Goal: Information Seeking & Learning: Learn about a topic

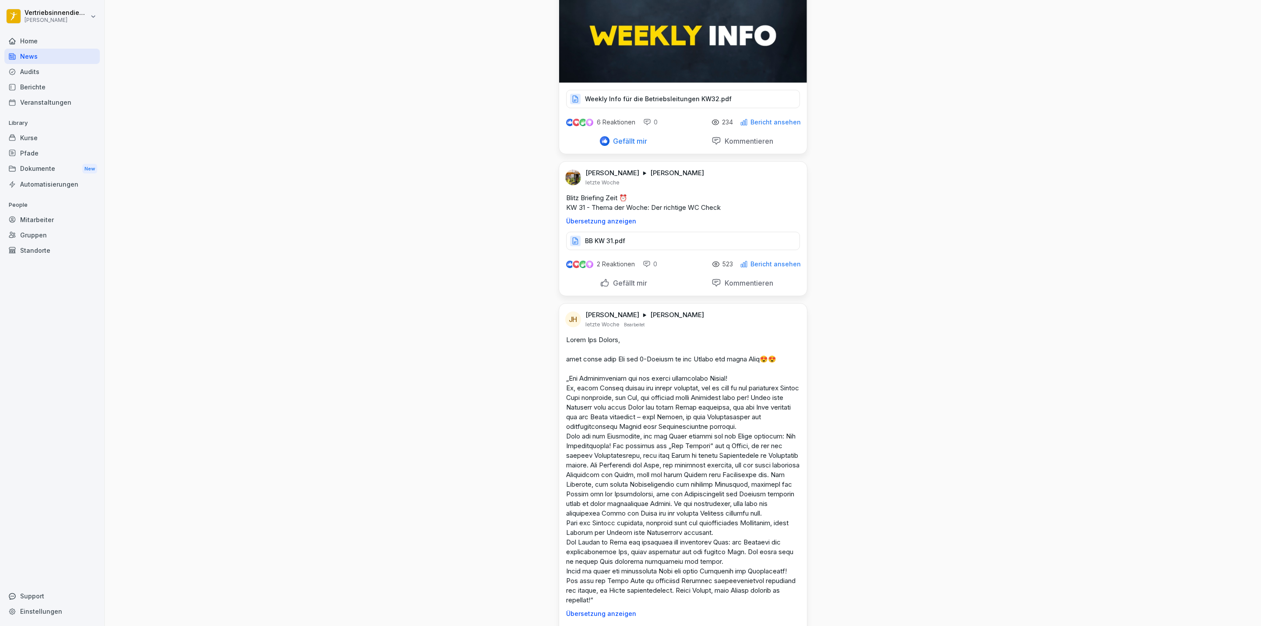
scroll to position [9013, 0]
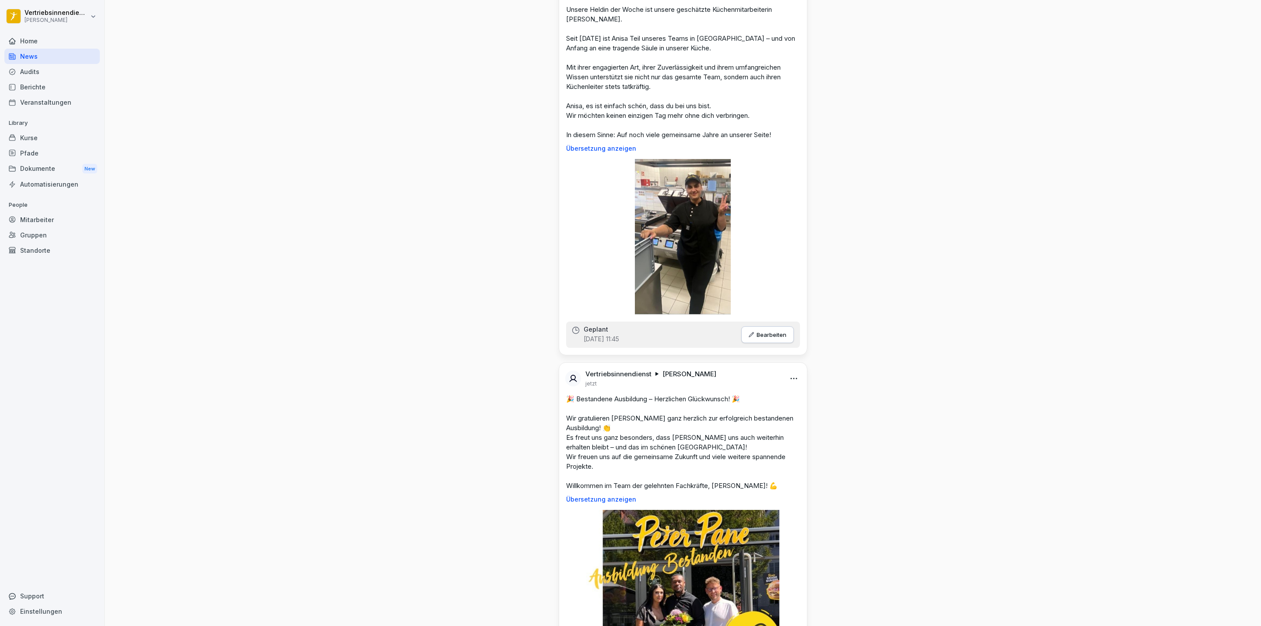
scroll to position [2511, 0]
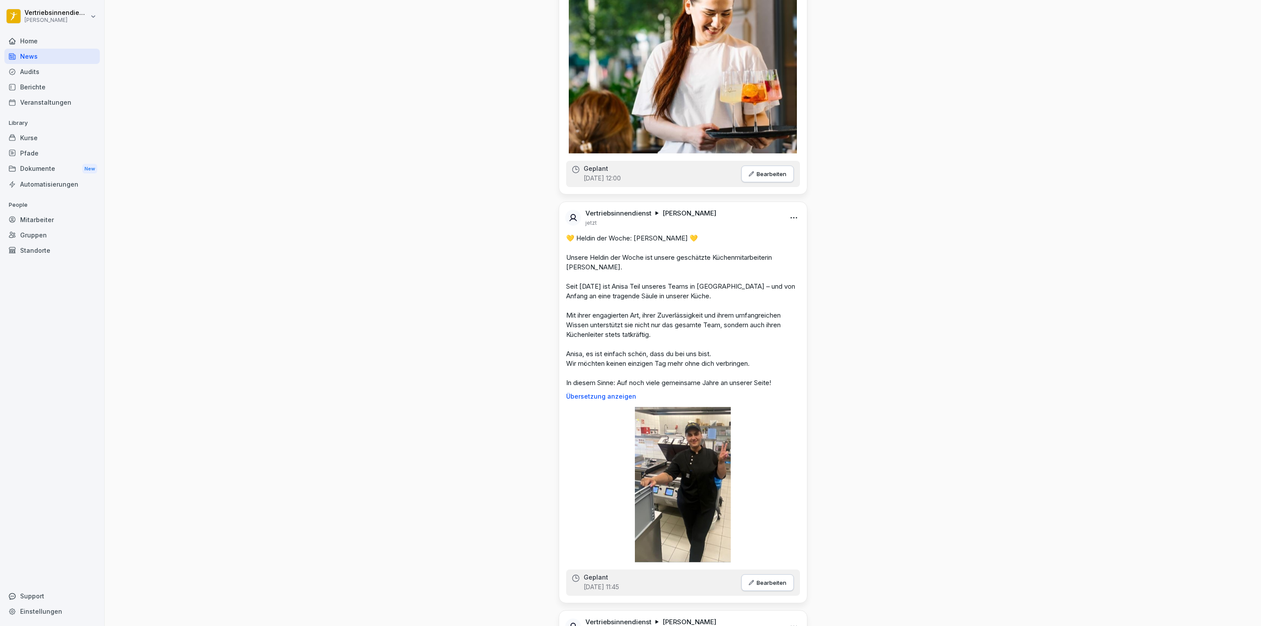
drag, startPoint x: 1251, startPoint y: 132, endPoint x: 1247, endPoint y: 7, distance: 125.3
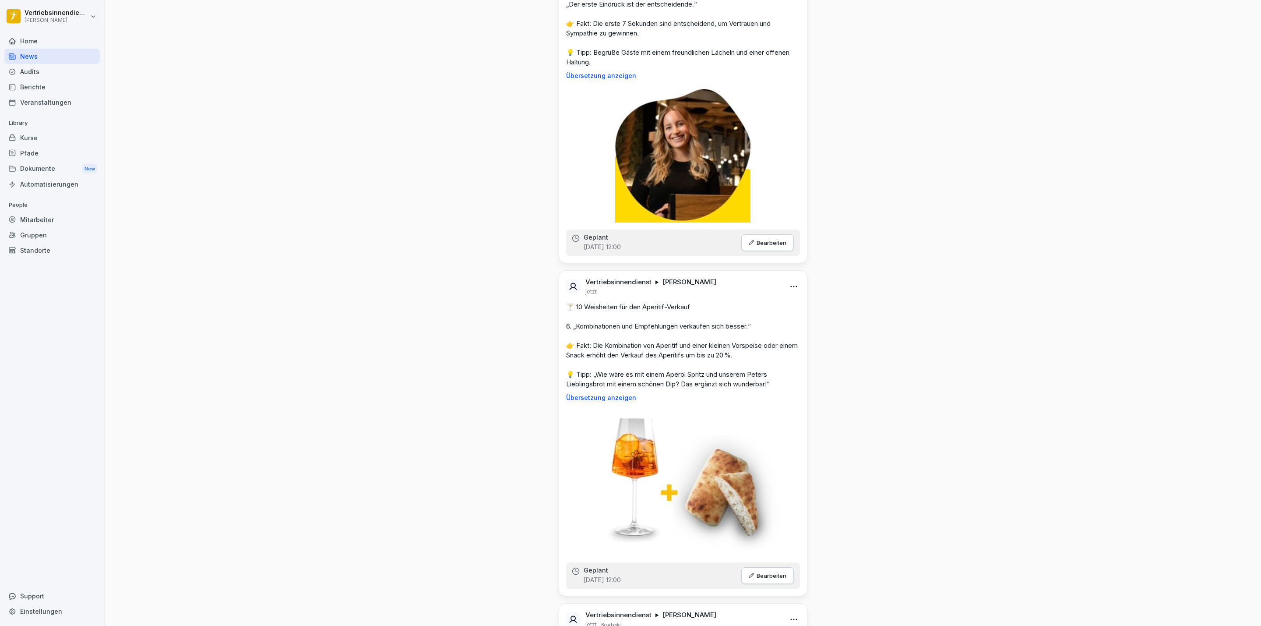
scroll to position [0, 0]
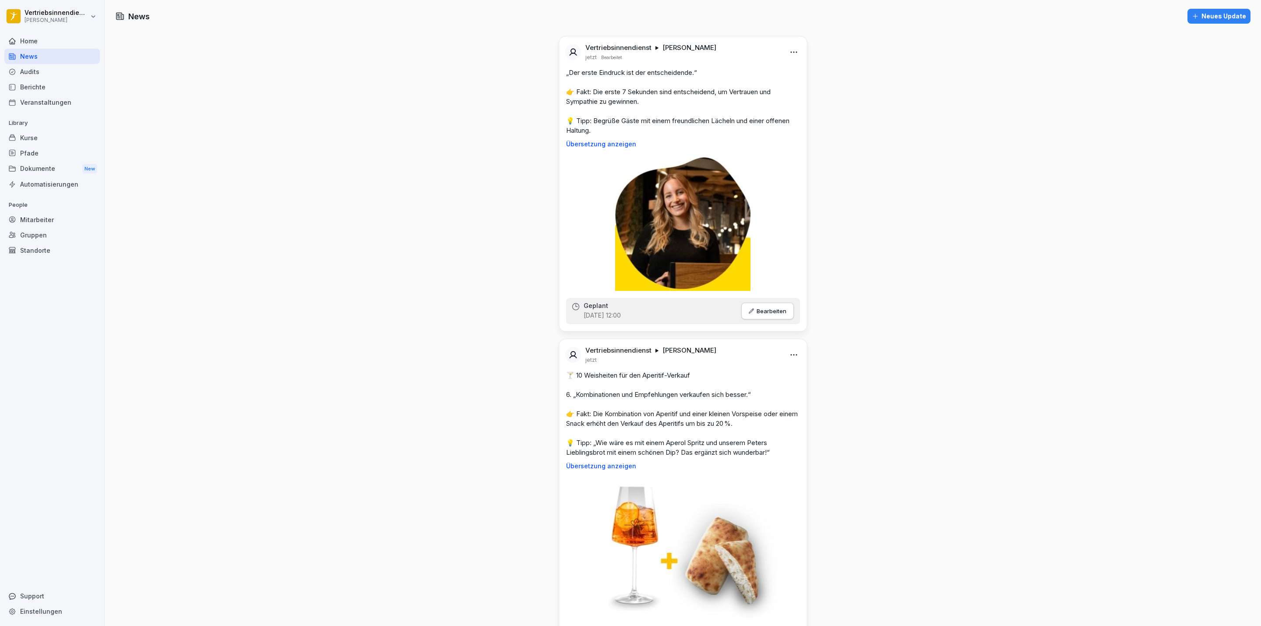
click at [1196, 12] on div "Neues Update" at bounding box center [1219, 16] width 54 height 10
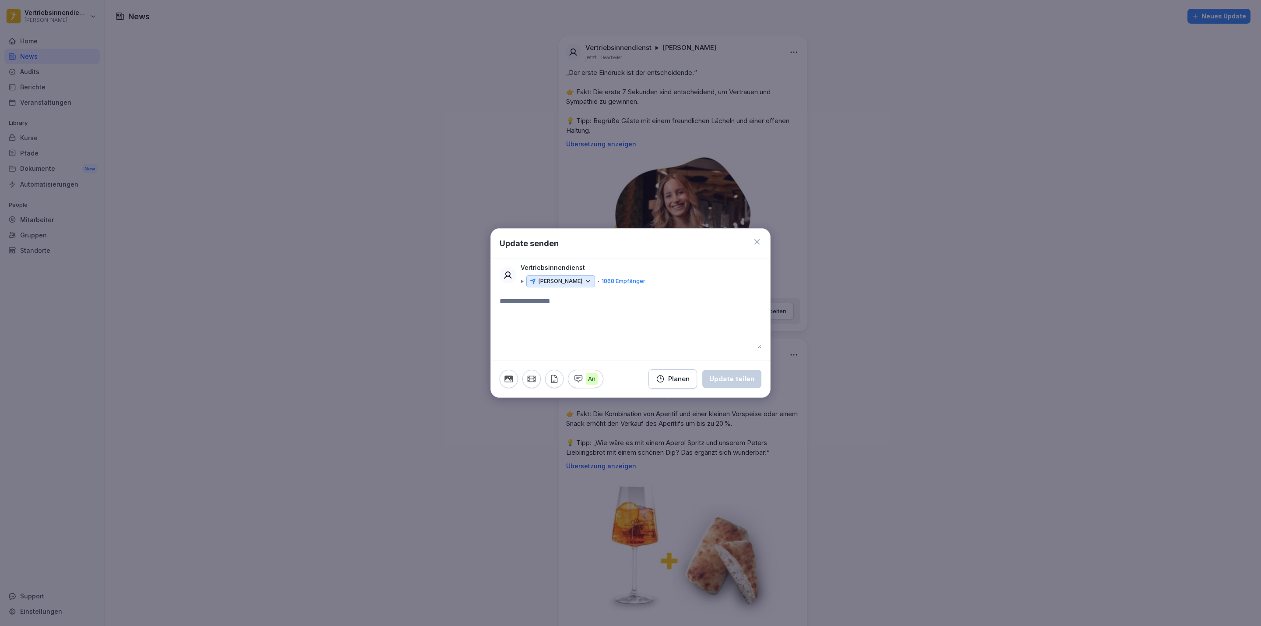
click at [755, 240] on icon at bounding box center [756, 241] width 5 height 5
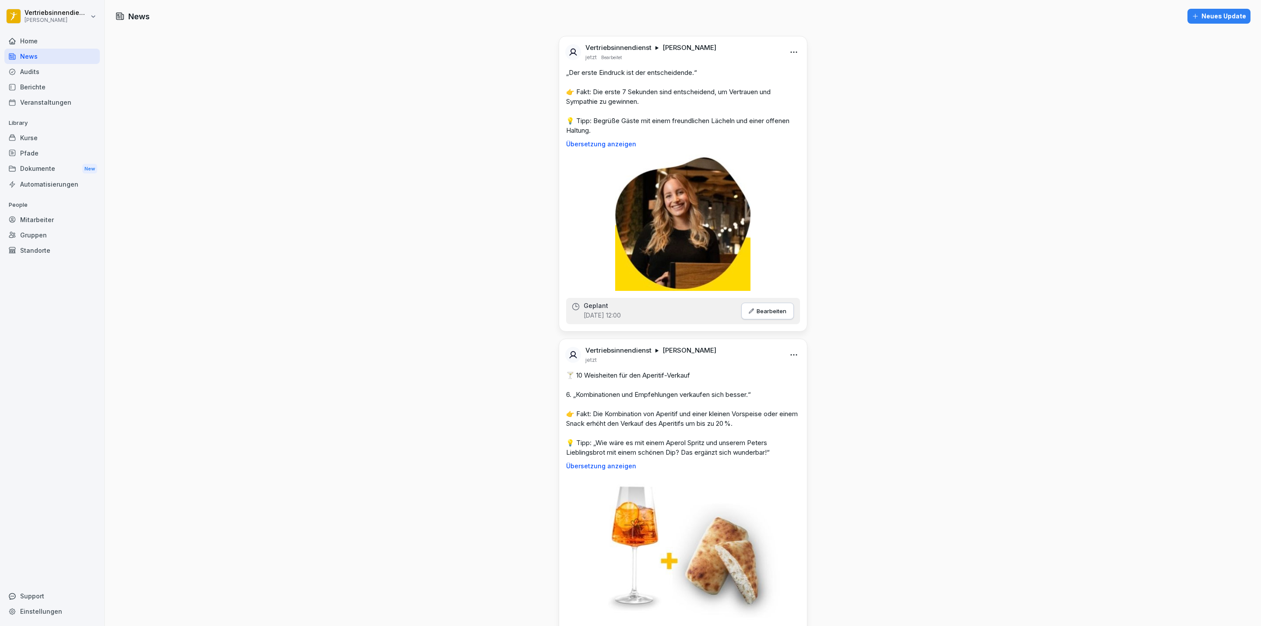
click at [45, 173] on div "Dokumente New" at bounding box center [51, 169] width 95 height 16
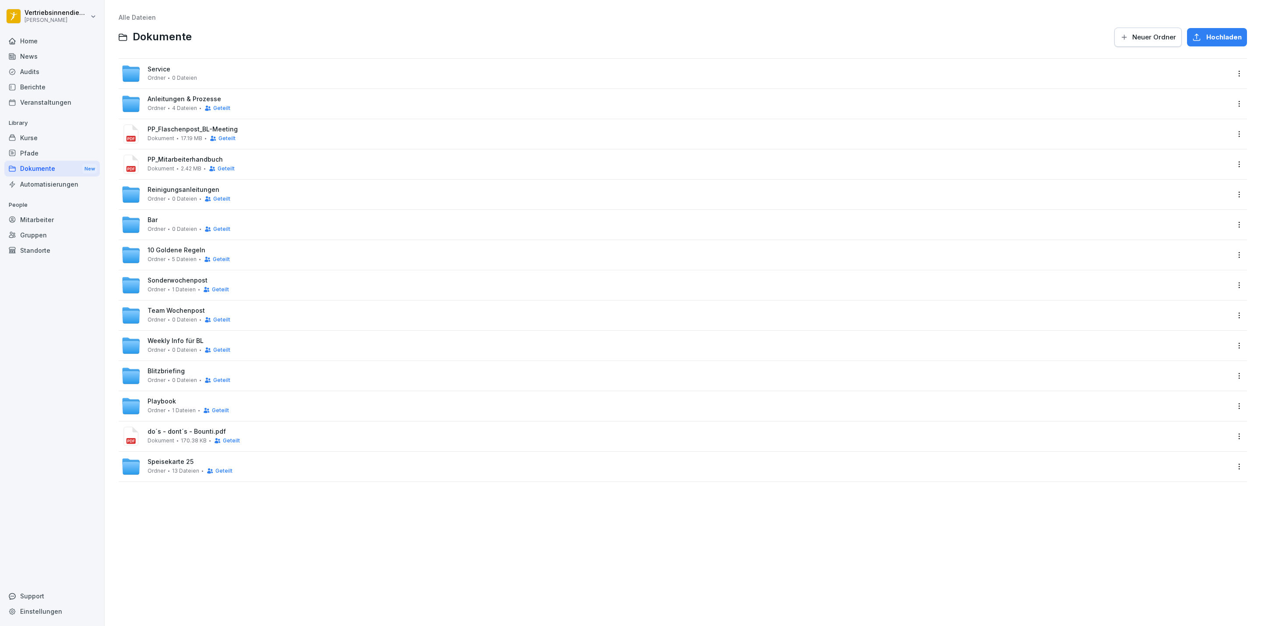
click at [171, 336] on div "Weekly Info für BL Ordner 0 Dateien Geteilt" at bounding box center [675, 345] width 1109 height 19
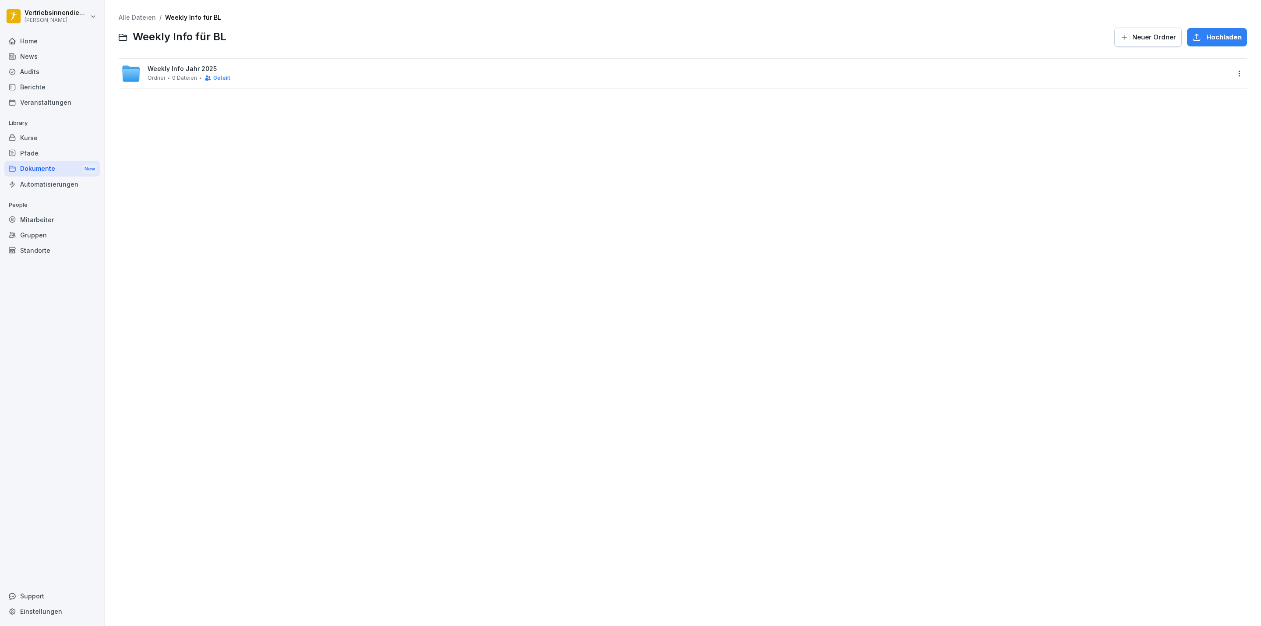
click at [158, 70] on span "Weekly Info Jahr 2025" at bounding box center [182, 68] width 69 height 7
click at [183, 82] on div "Weekly Info August 2025 Ordner 0 Dateien Geteilt" at bounding box center [675, 73] width 1109 height 19
click at [176, 79] on span "5 Dateien" at bounding box center [184, 78] width 25 height 6
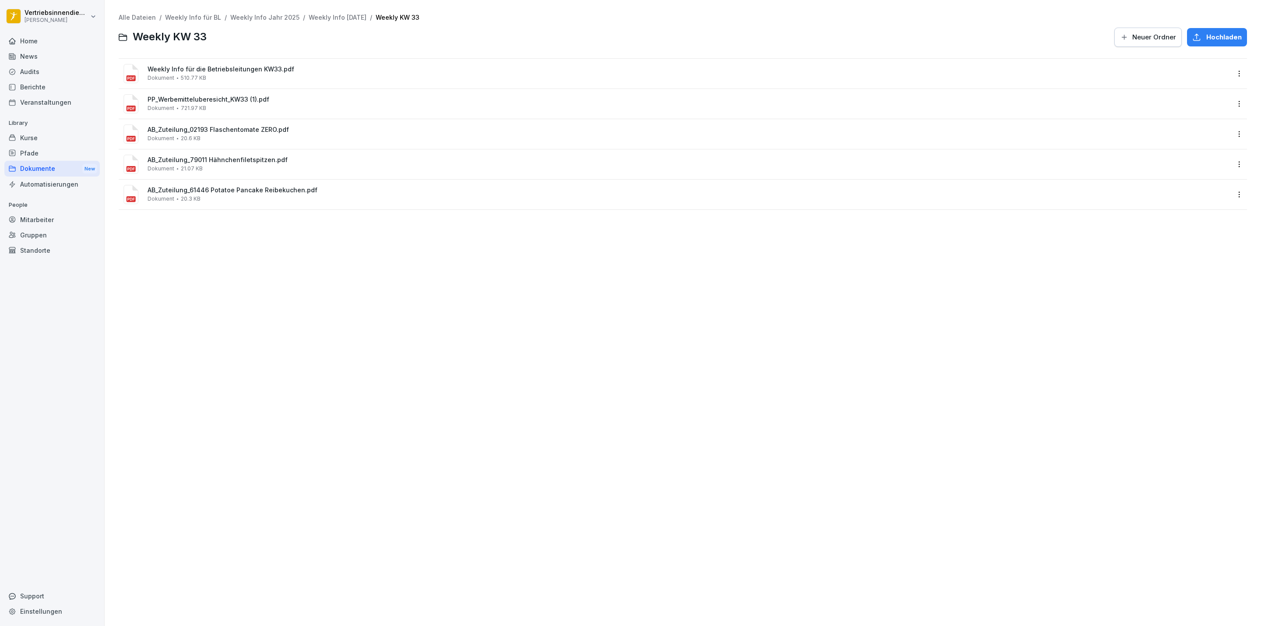
click at [243, 98] on span "PP_Werbemitteluberesicht_KW33 (1).pdf" at bounding box center [689, 99] width 1083 height 7
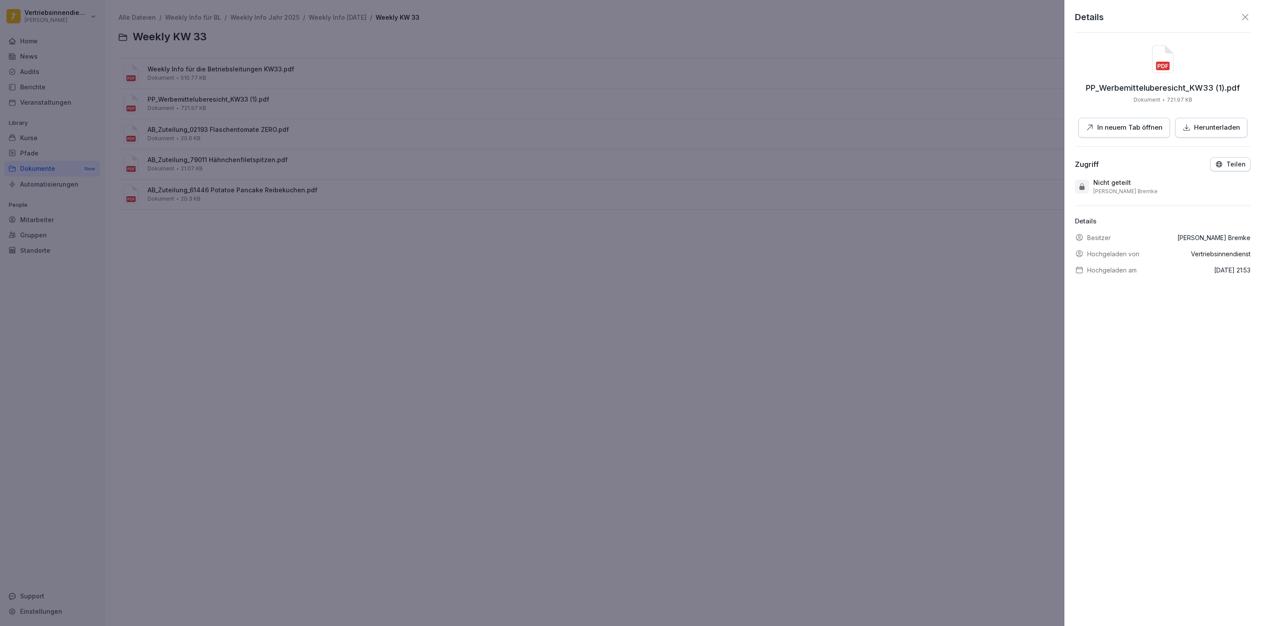
click at [1118, 119] on button "In neuem Tab öffnen" at bounding box center [1124, 128] width 92 height 20
click at [222, 132] on div at bounding box center [630, 313] width 1261 height 626
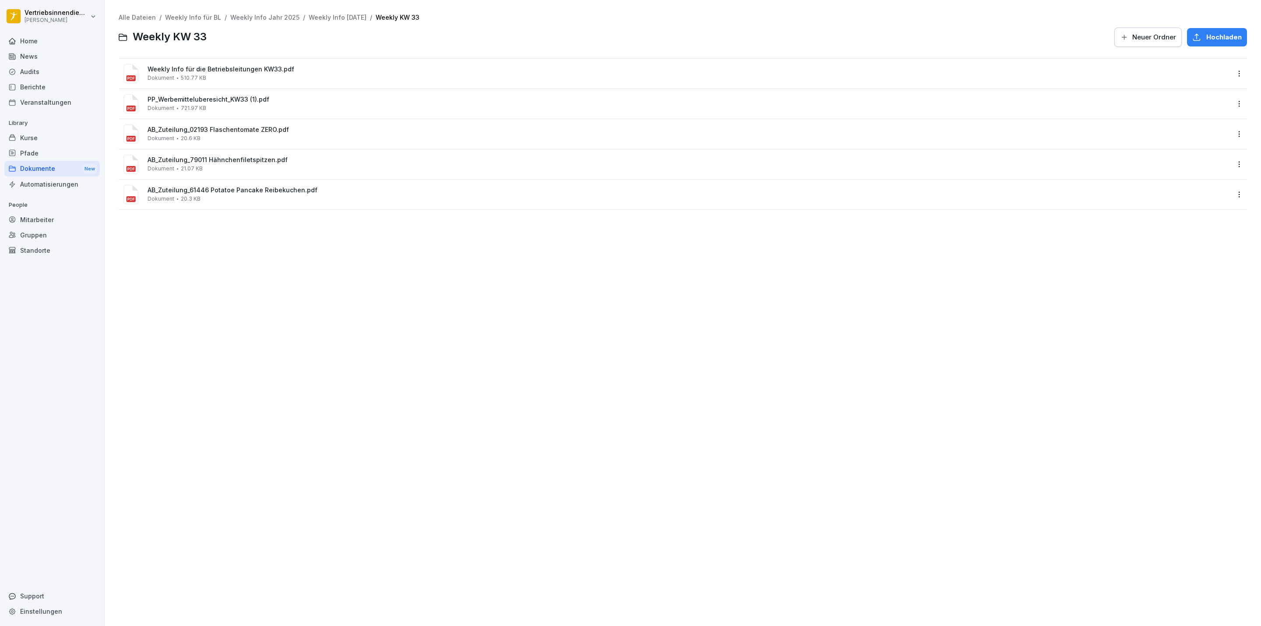
click at [225, 131] on span "AB_Zuteilung_02193 Flaschentomate ZERO.pdf" at bounding box center [689, 129] width 1083 height 7
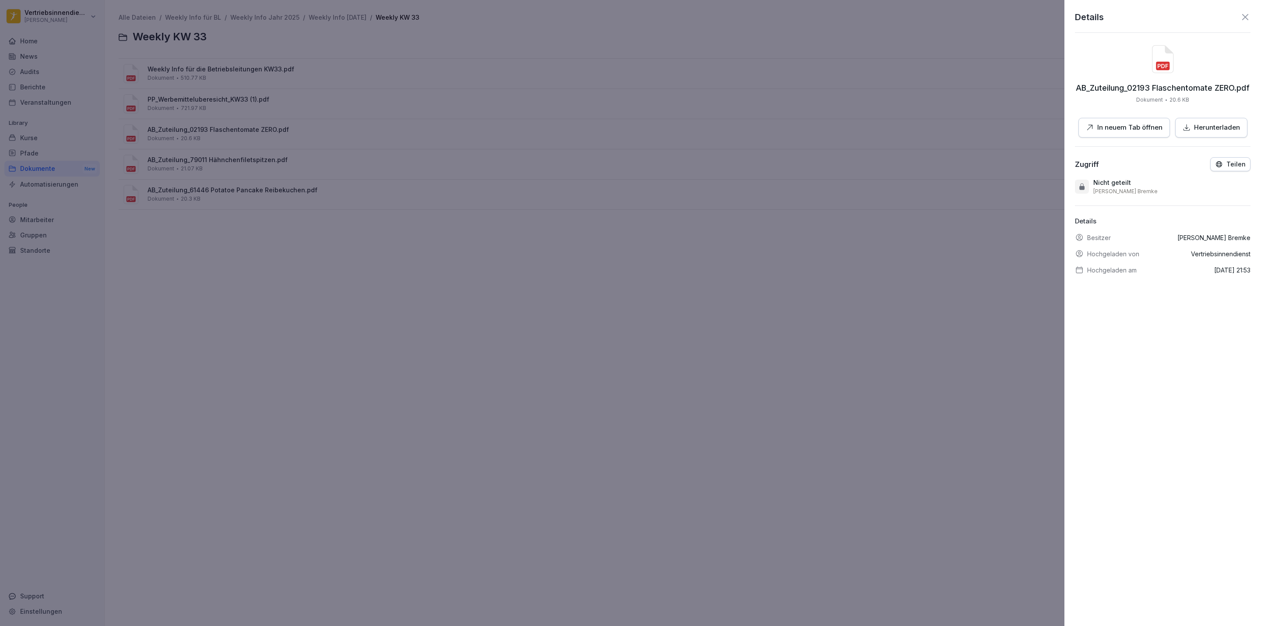
click at [1117, 125] on p "In neuem Tab öffnen" at bounding box center [1129, 128] width 65 height 10
click at [283, 162] on div at bounding box center [630, 313] width 1261 height 626
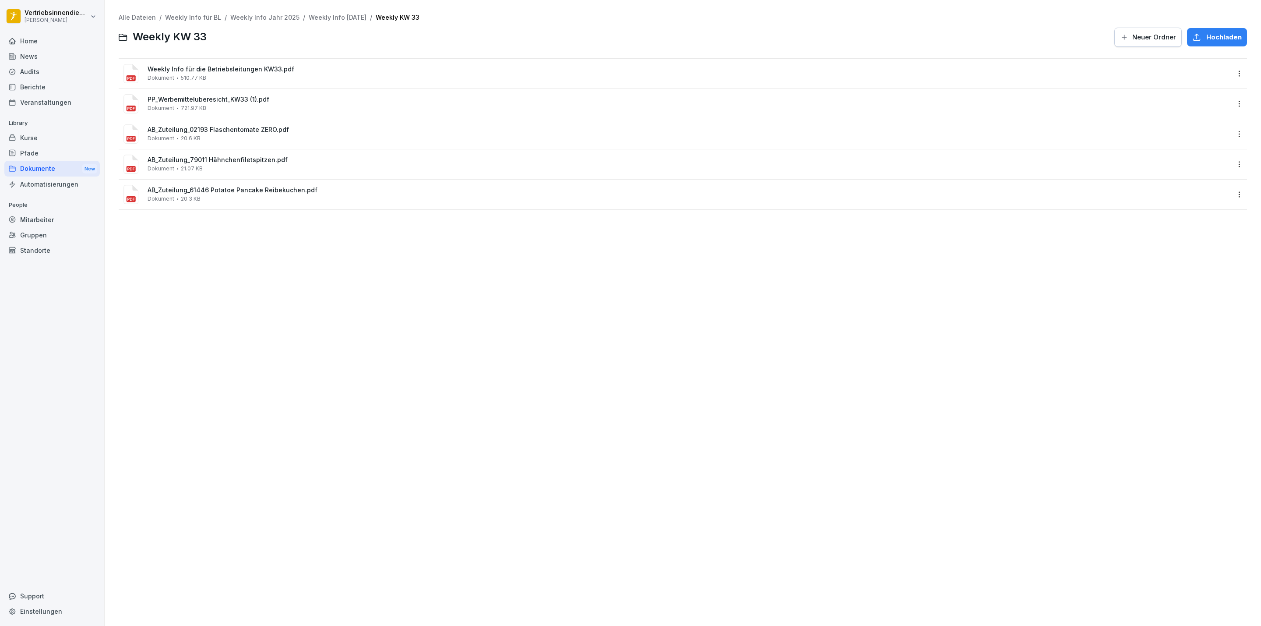
click at [275, 159] on span "AB_Zuteilung_79011 Hähnchenfiletspitzen.pdf" at bounding box center [689, 159] width 1083 height 7
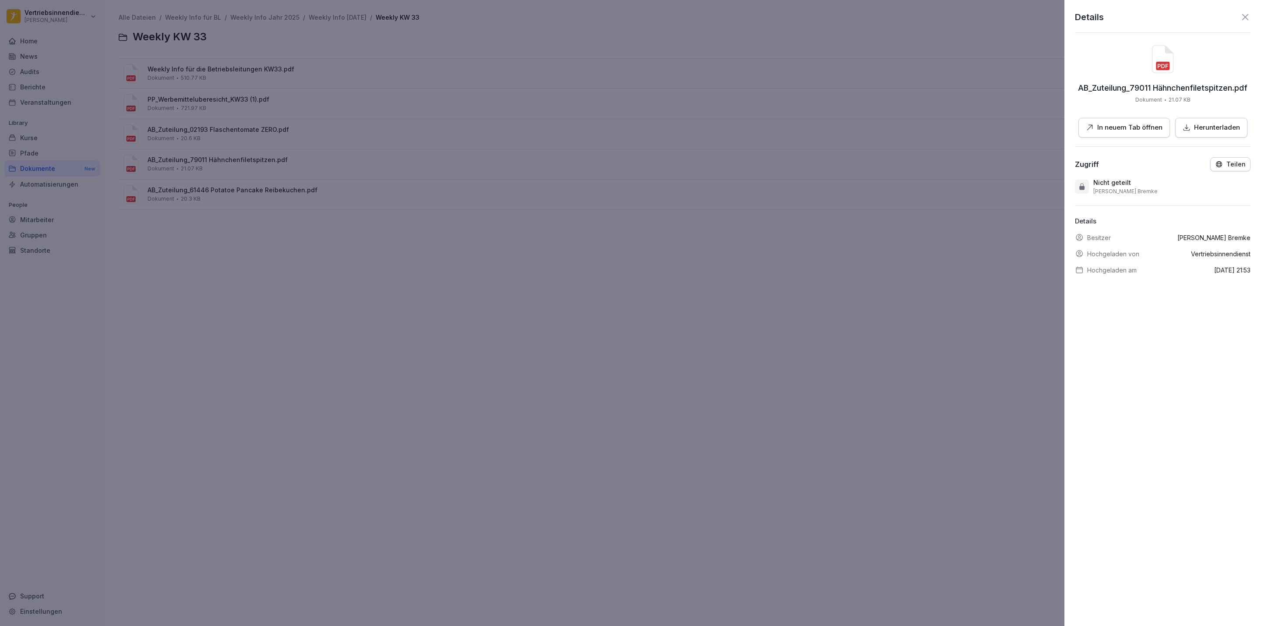
click at [1097, 132] on p "In neuem Tab öffnen" at bounding box center [1129, 128] width 65 height 10
click at [255, 159] on div at bounding box center [630, 313] width 1261 height 626
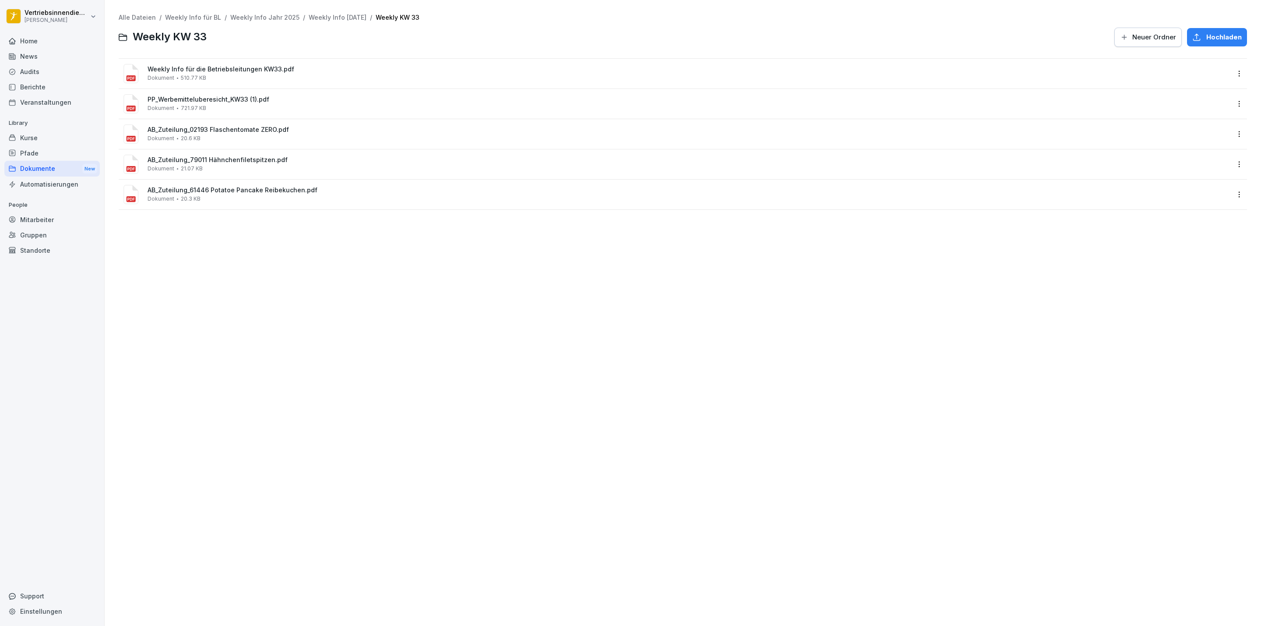
click at [252, 161] on span "AB_Zuteilung_79011 Hähnchenfiletspitzen.pdf" at bounding box center [689, 159] width 1083 height 7
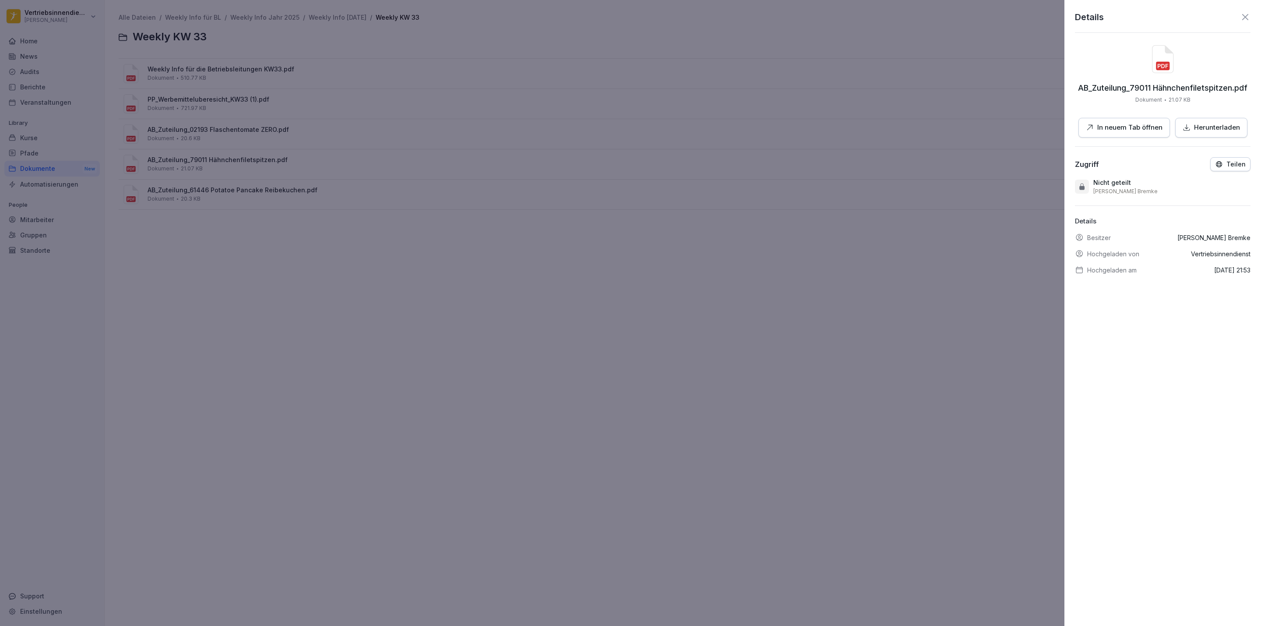
click at [1078, 127] on button "In neuem Tab öffnen" at bounding box center [1124, 128] width 92 height 20
click at [391, 206] on div at bounding box center [630, 313] width 1261 height 626
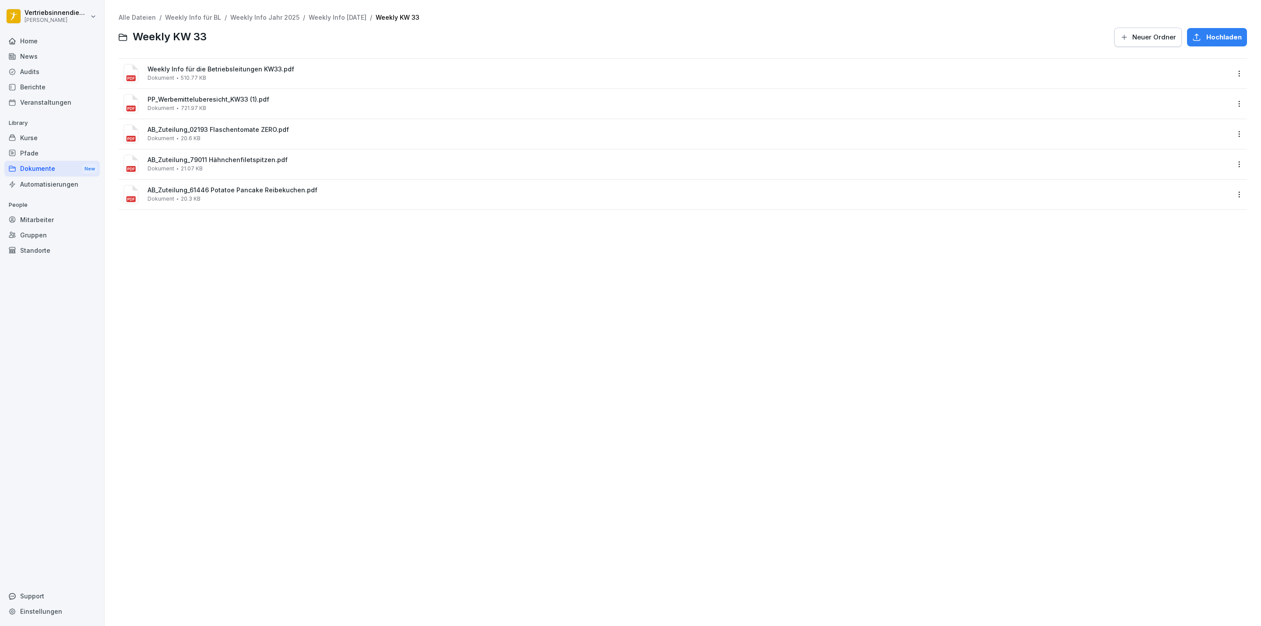
click at [236, 198] on div "AB_Zuteilung_61446 Potatoe Pancake Reibekuchen.pdf Dokument 20.3 KB" at bounding box center [689, 194] width 1083 height 15
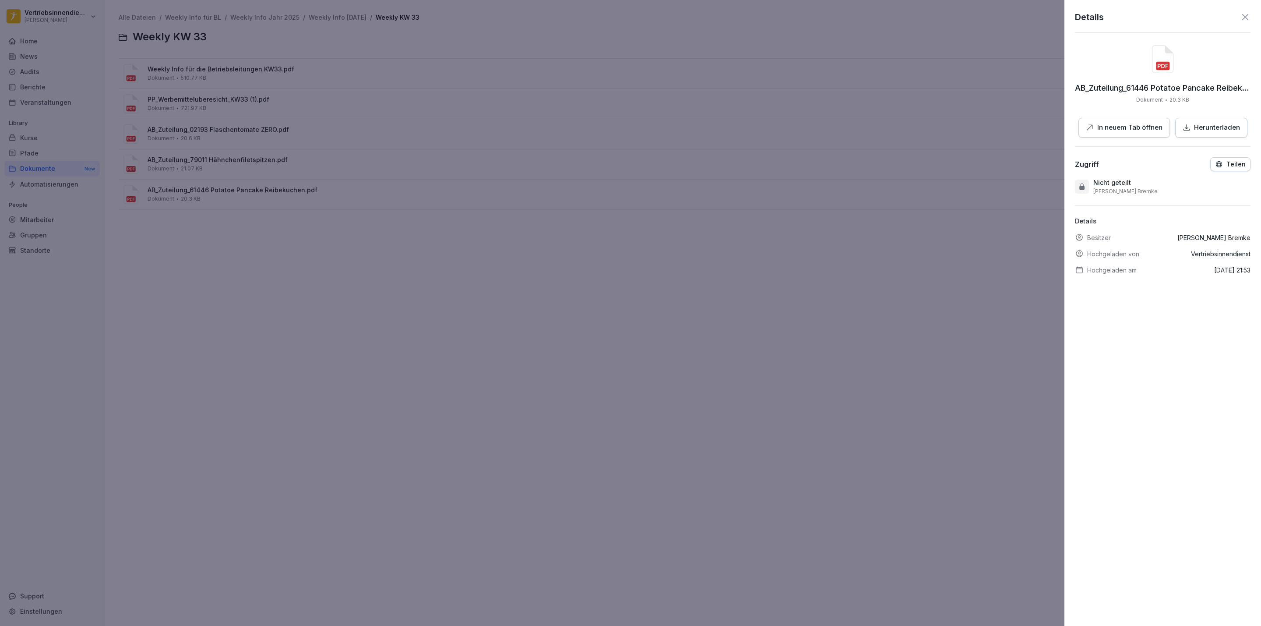
click at [1109, 121] on button "In neuem Tab öffnen" at bounding box center [1124, 128] width 92 height 20
click at [218, 113] on div at bounding box center [630, 313] width 1261 height 626
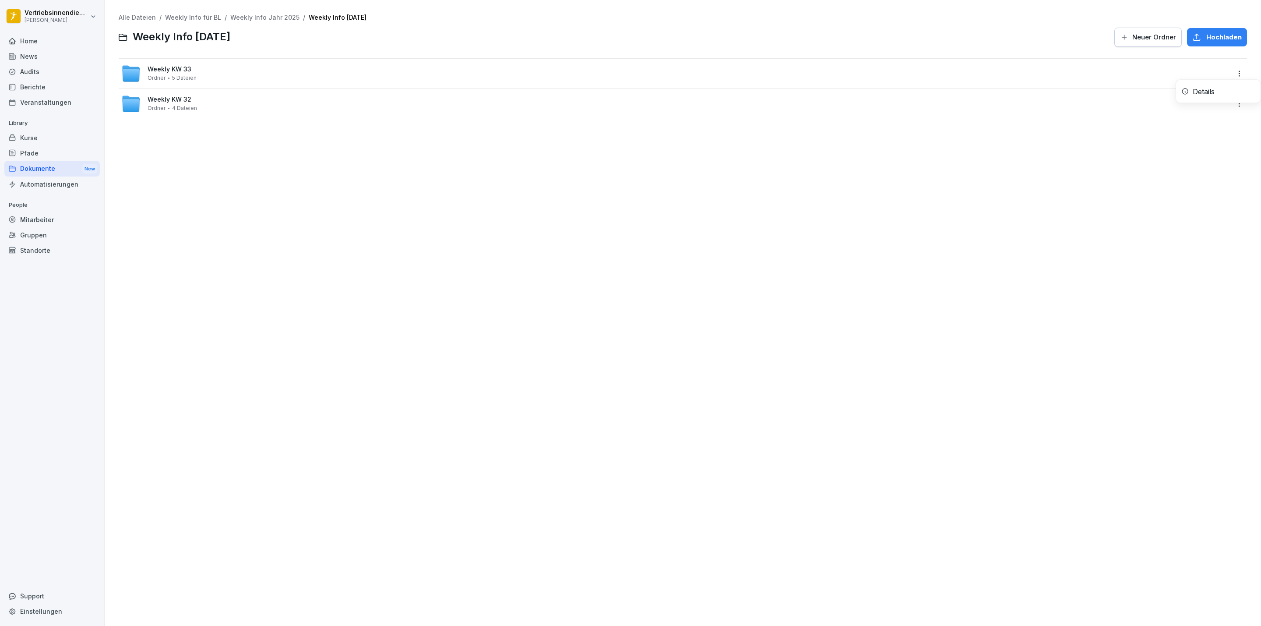
click at [1227, 67] on html "Vertriebsinnendienst Peter Pane Home News Audits Berichte Veranstaltungen Libra…" at bounding box center [630, 313] width 1261 height 626
click at [1214, 93] on div "Details" at bounding box center [1204, 91] width 22 height 11
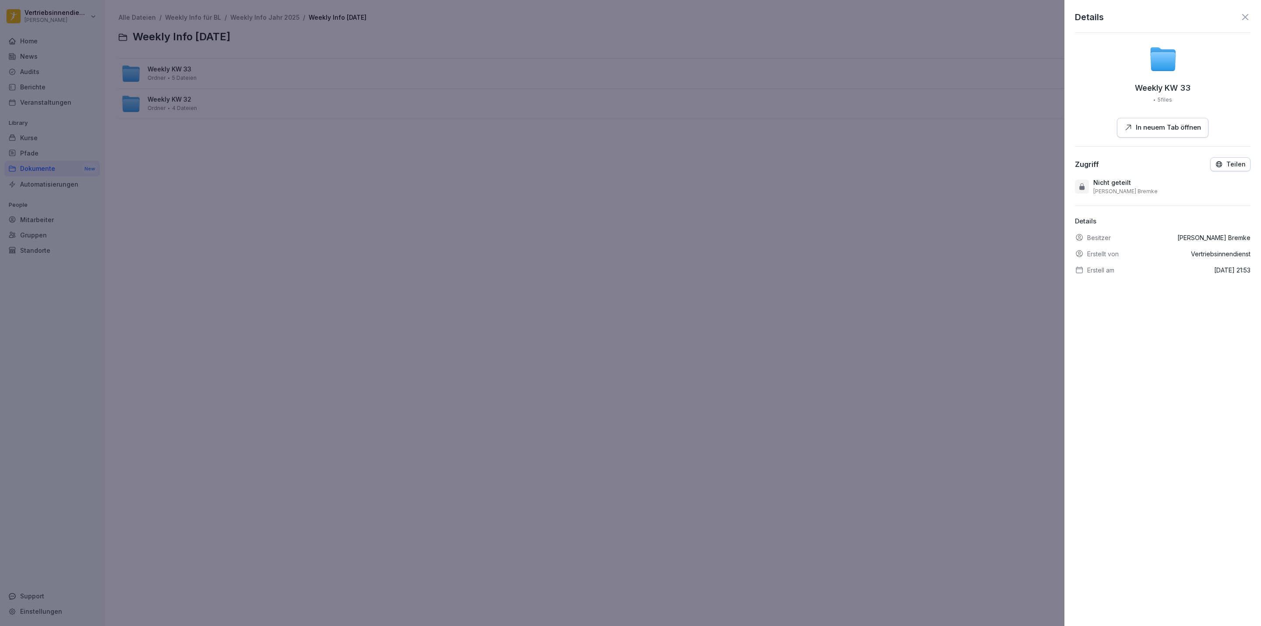
click at [1228, 167] on p "Teilen" at bounding box center [1235, 164] width 19 height 7
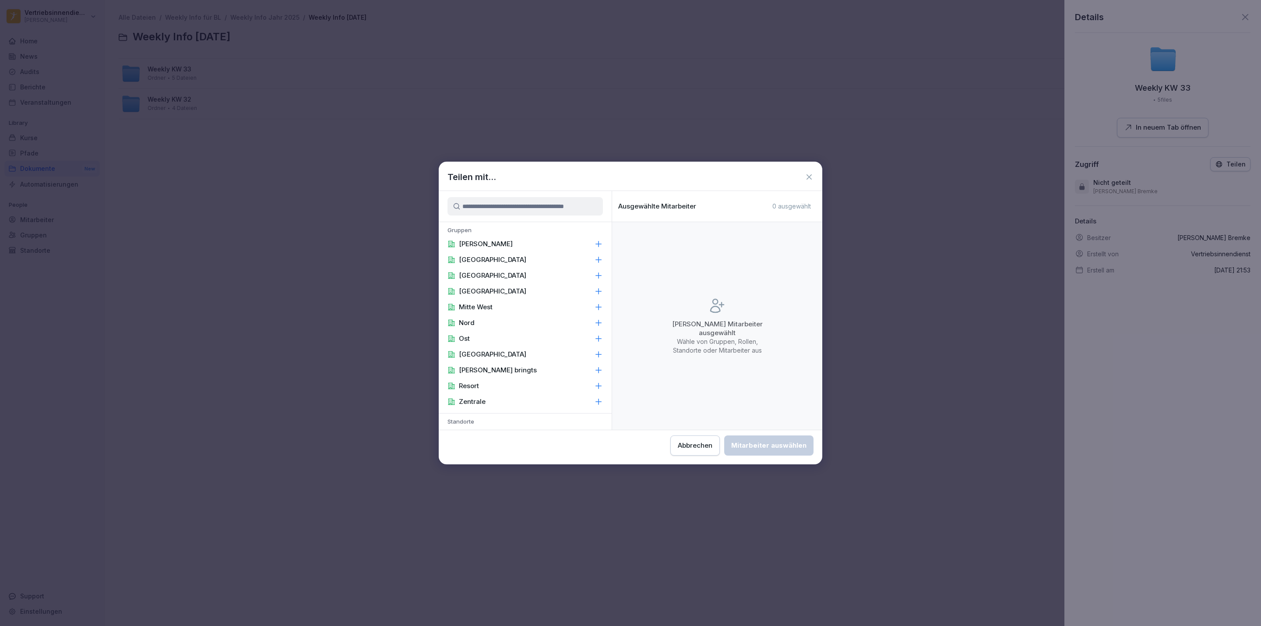
click at [489, 240] on p "[PERSON_NAME]" at bounding box center [486, 244] width 54 height 9
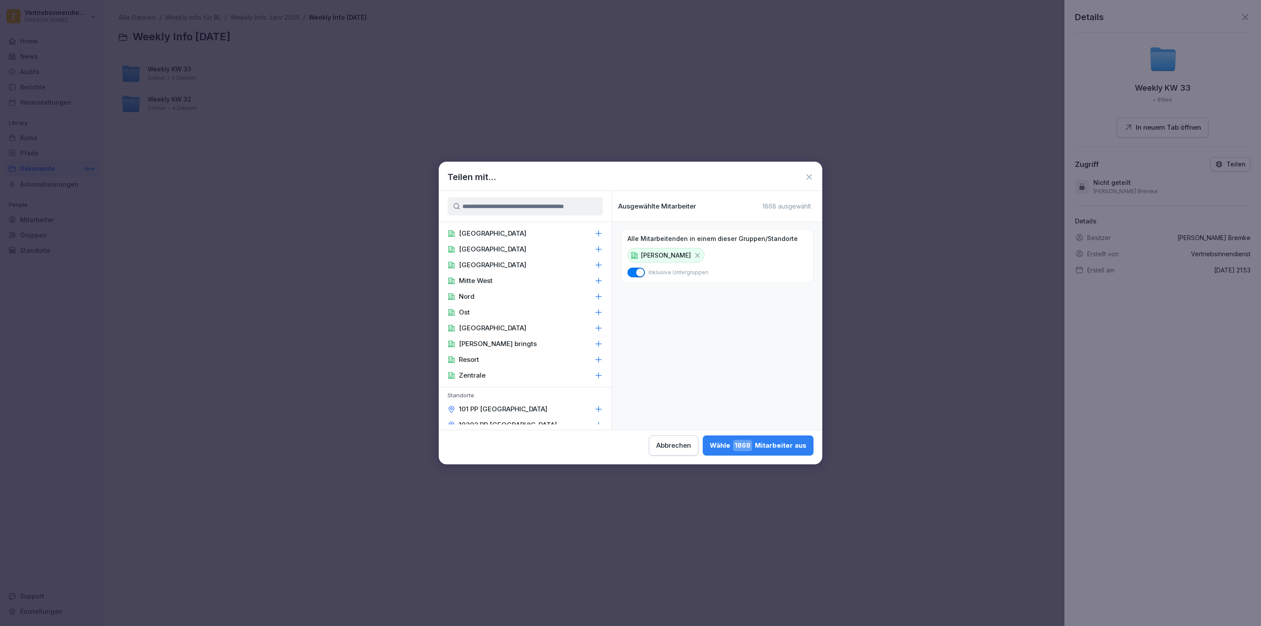
scroll to position [53, 0]
click at [491, 347] on div "Zentrale" at bounding box center [525, 349] width 173 height 16
click at [491, 292] on p "Area Manager" at bounding box center [482, 296] width 46 height 9
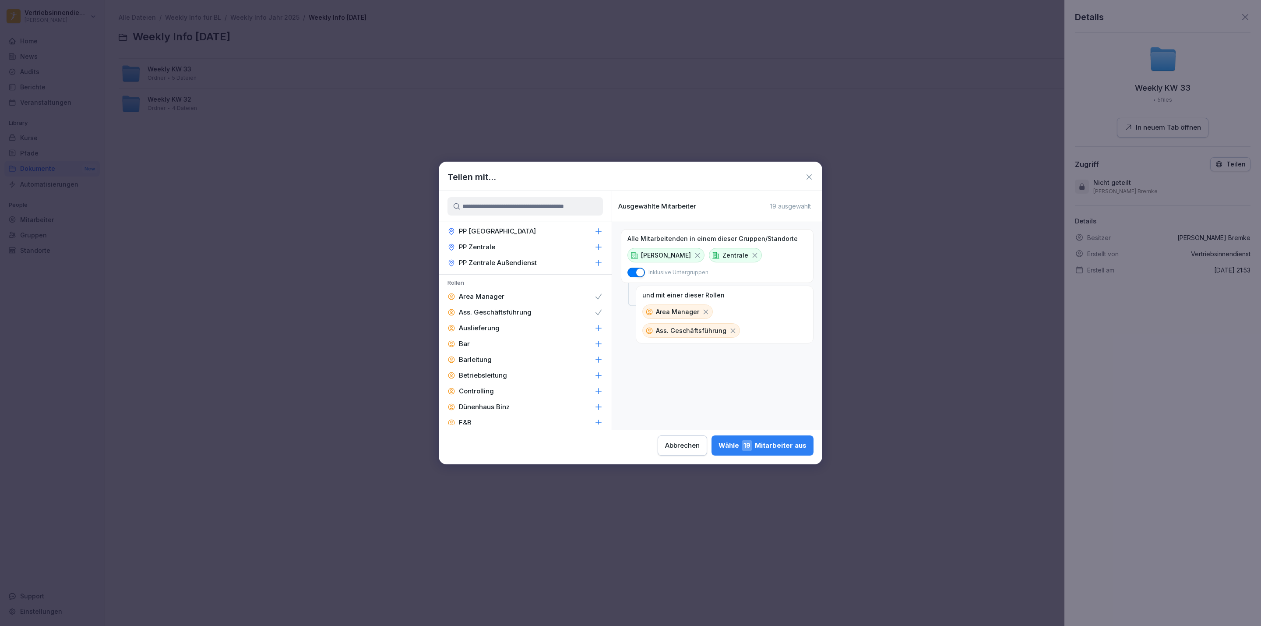
click at [502, 367] on div "Betriebsleitung" at bounding box center [525, 375] width 173 height 16
click at [489, 308] on p "Controlling" at bounding box center [476, 312] width 35 height 9
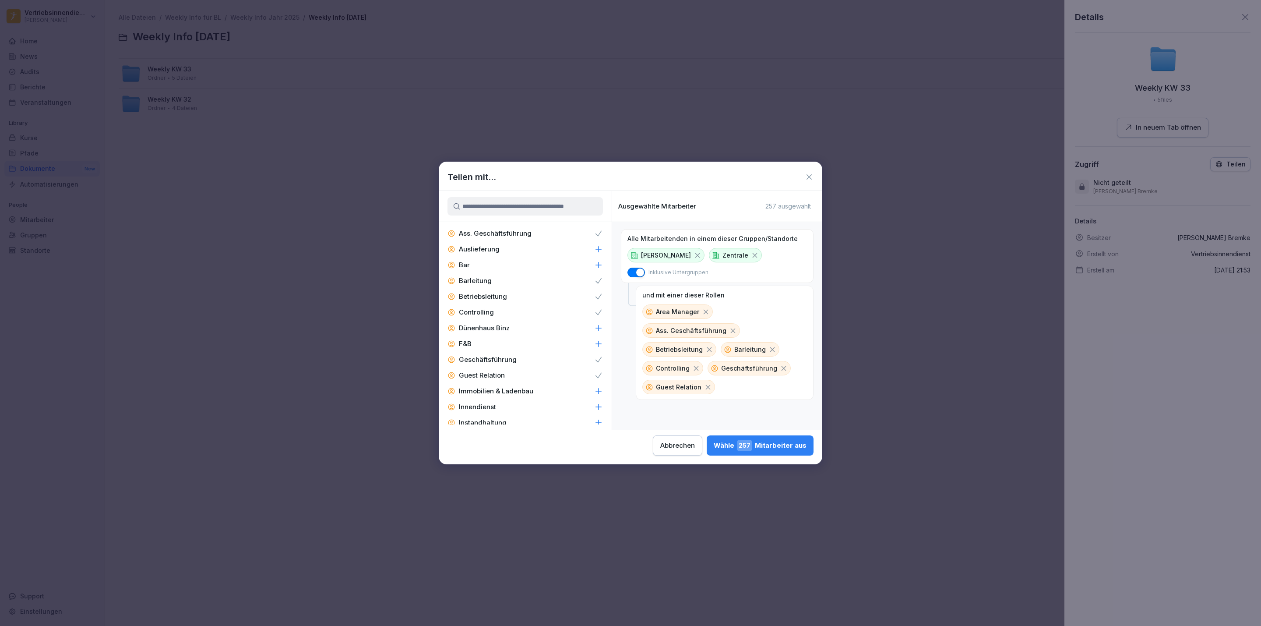
click at [491, 387] on p "Immobilien & Ladenbau" at bounding box center [496, 391] width 74 height 9
click at [612, 418] on div "Alle Mitarbeitenden in einem dieser Gruppen/Standorte Peter Pane Zentrale Inklu…" at bounding box center [717, 326] width 210 height 208
click at [479, 282] on p "Küchenleitung" at bounding box center [482, 286] width 46 height 9
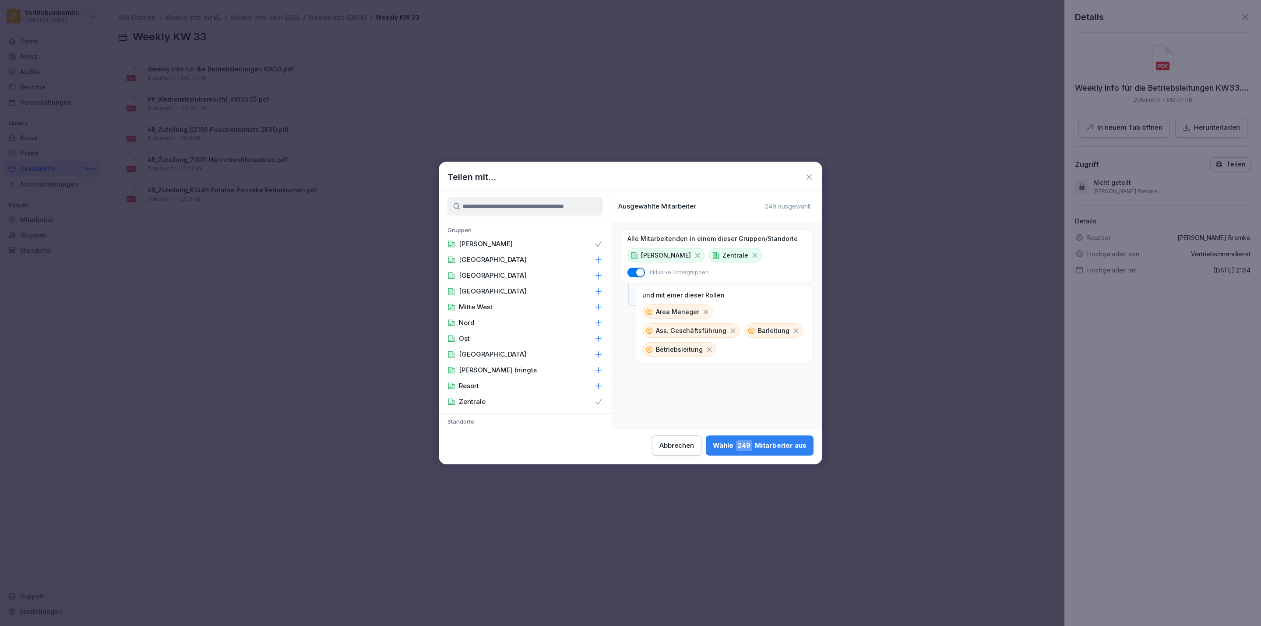
scroll to position [1087, 0]
click at [530, 418] on div "Controlling" at bounding box center [525, 426] width 173 height 16
click at [489, 345] on div "F&B" at bounding box center [525, 353] width 173 height 16
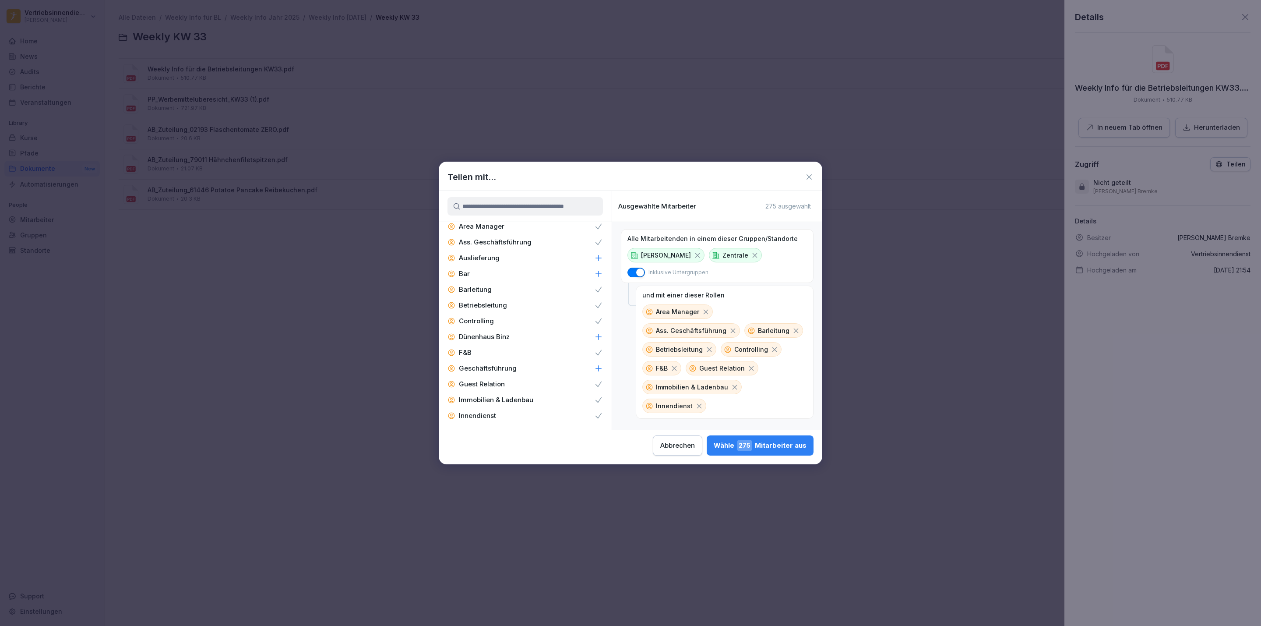
drag, startPoint x: 489, startPoint y: 318, endPoint x: 513, endPoint y: 381, distance: 67.8
click at [511, 423] on div "Instandhaltung" at bounding box center [525, 431] width 173 height 16
click at [597, 471] on div "Küchenleitung" at bounding box center [525, 479] width 173 height 16
click at [594, 411] on icon at bounding box center [598, 415] width 9 height 9
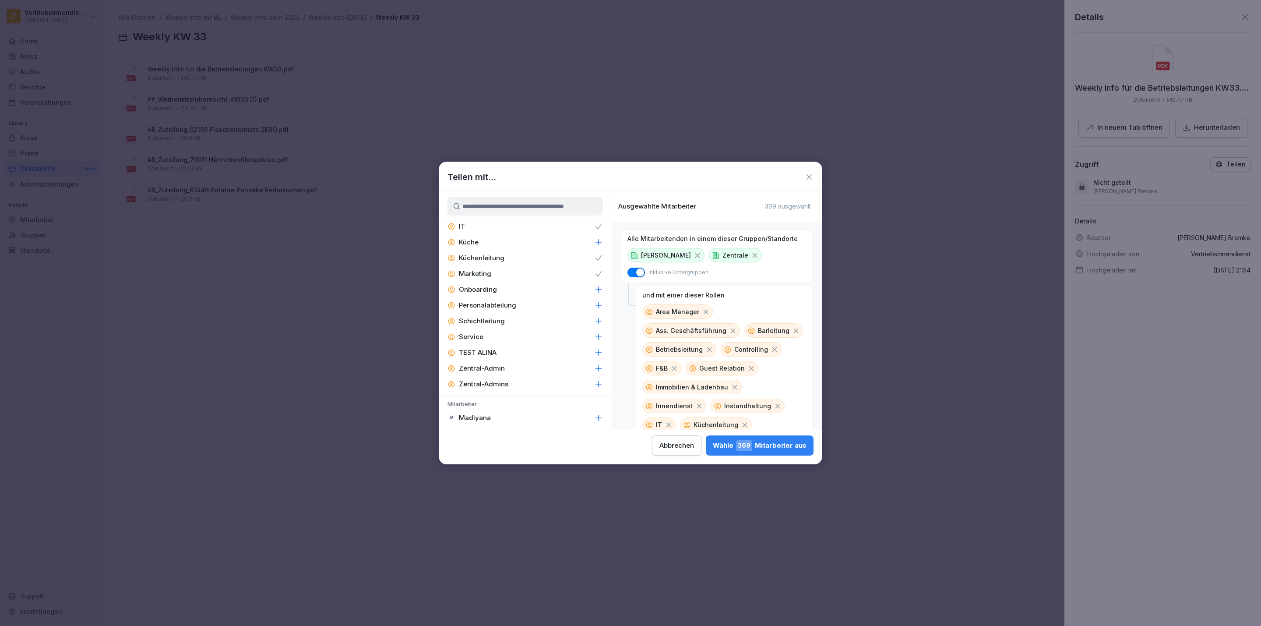
scroll to position [1428, 0]
click at [522, 282] on div "Personalabteilung" at bounding box center [525, 290] width 173 height 16
click at [497, 345] on div "Zentral-Admin" at bounding box center [525, 353] width 173 height 16
click at [780, 441] on div "Wähle 384 Mitarbeiter aus" at bounding box center [760, 445] width 94 height 11
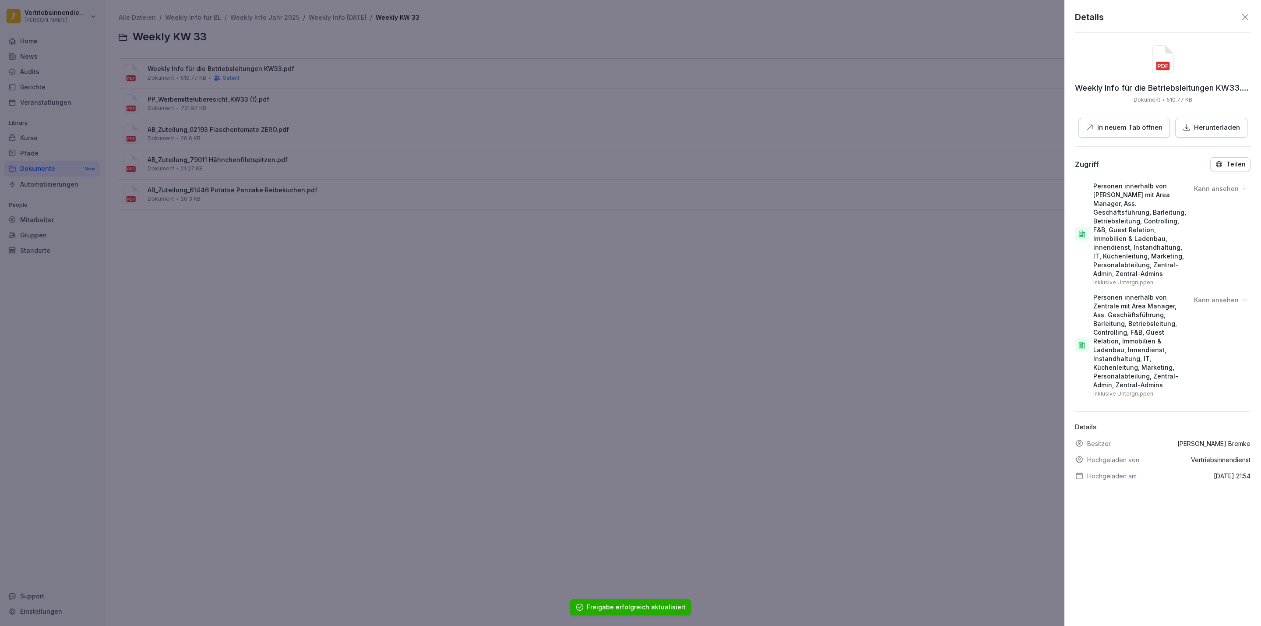
click at [308, 272] on div at bounding box center [630, 313] width 1261 height 626
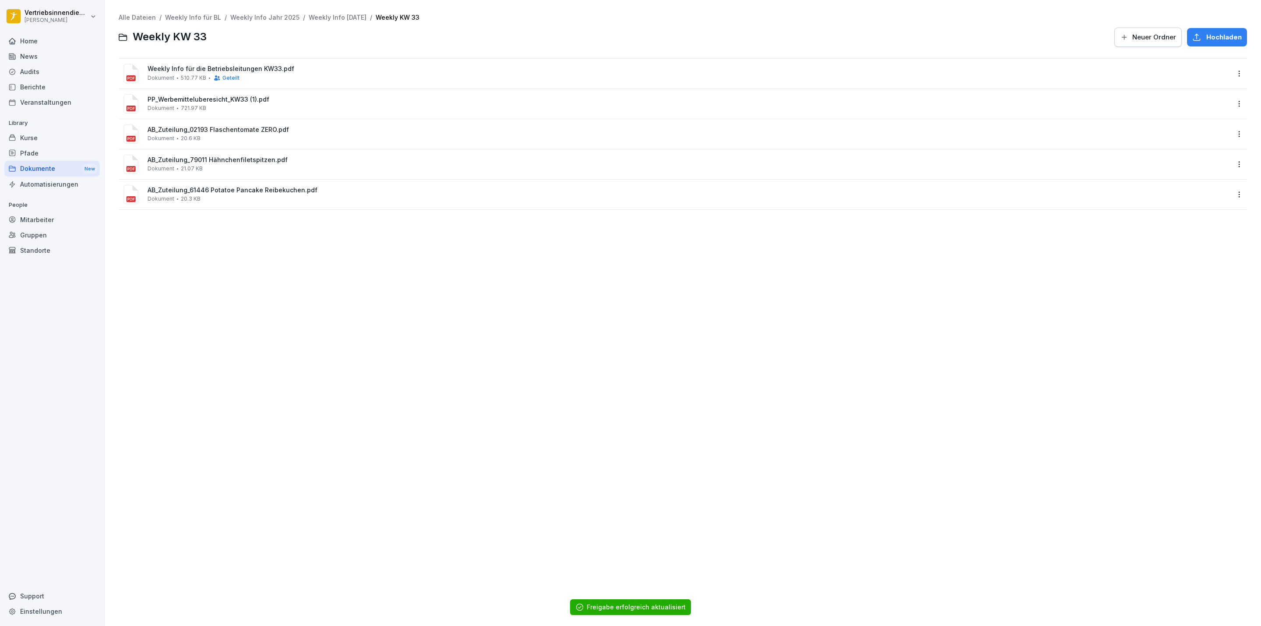
click at [1229, 102] on html "Vertriebsinnendienst [PERSON_NAME] Home News Audits Berichte Veranstaltungen Li…" at bounding box center [630, 313] width 1261 height 626
click at [1184, 123] on div "Details" at bounding box center [1216, 122] width 92 height 18
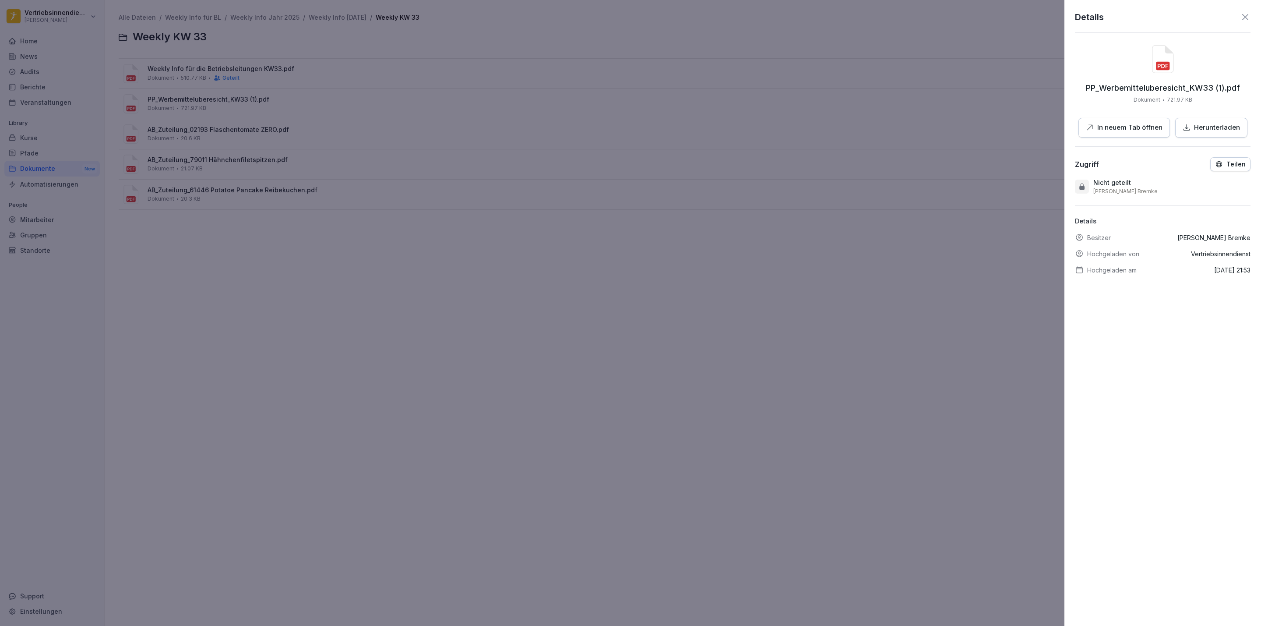
click at [1226, 162] on p "Teilen" at bounding box center [1235, 164] width 19 height 7
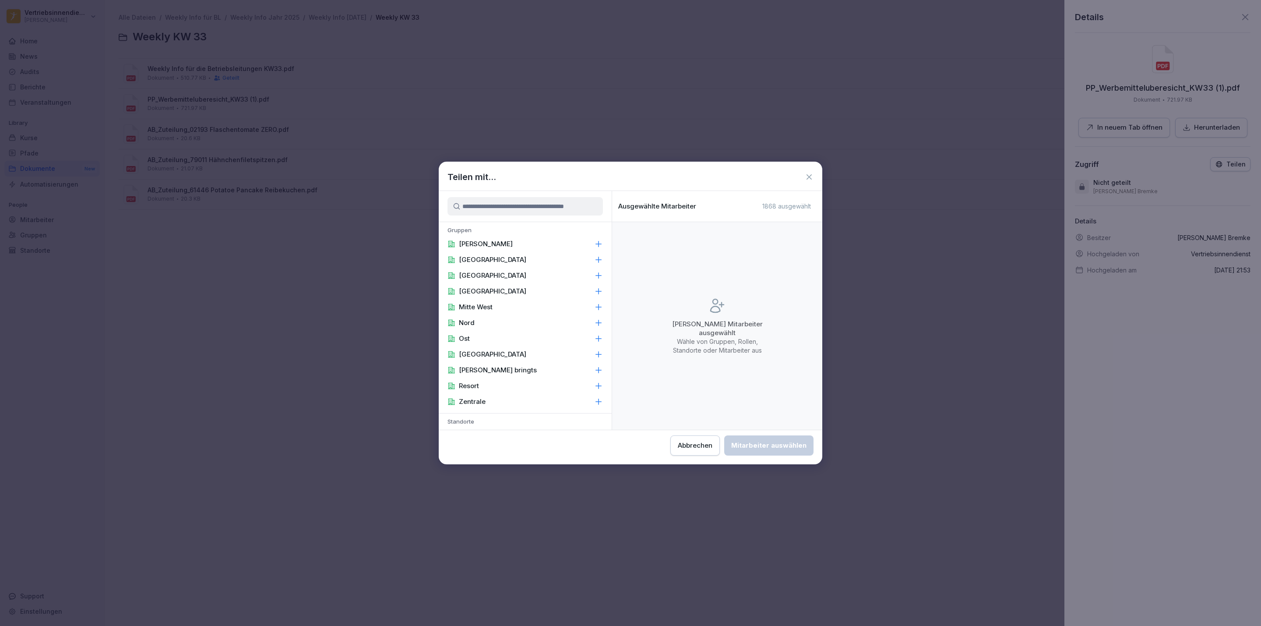
click at [522, 246] on div "[PERSON_NAME]" at bounding box center [525, 244] width 173 height 16
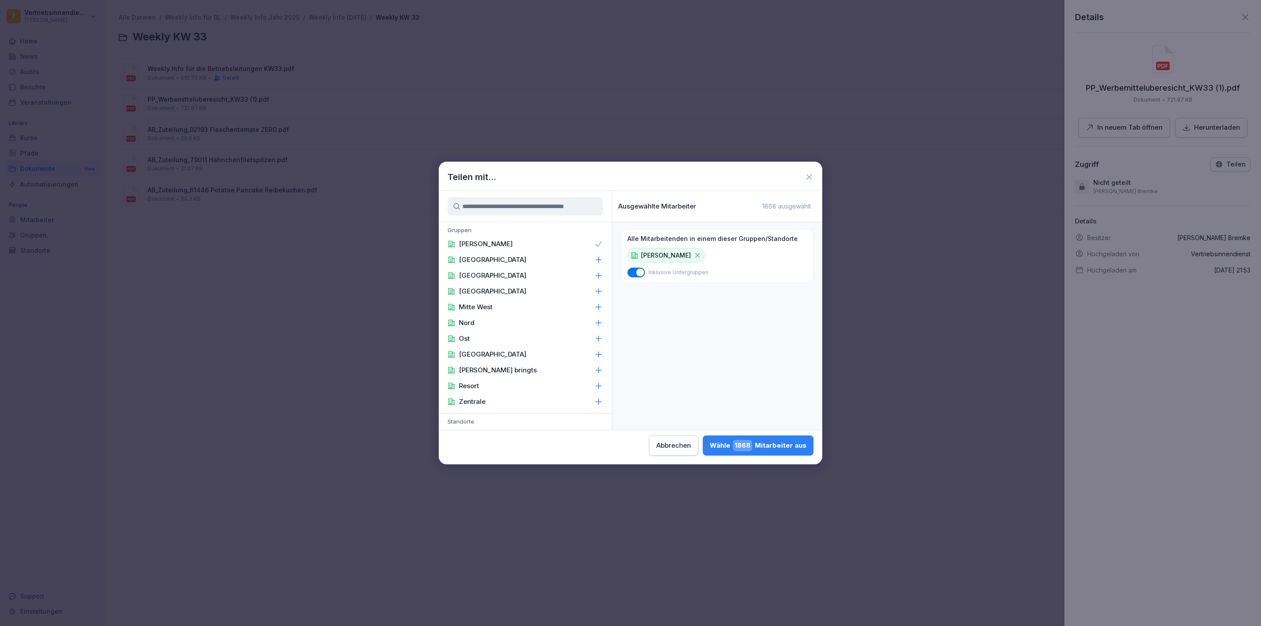
click at [484, 401] on p "Zentrale" at bounding box center [472, 401] width 27 height 9
click at [504, 280] on div "Area Manager" at bounding box center [525, 288] width 173 height 16
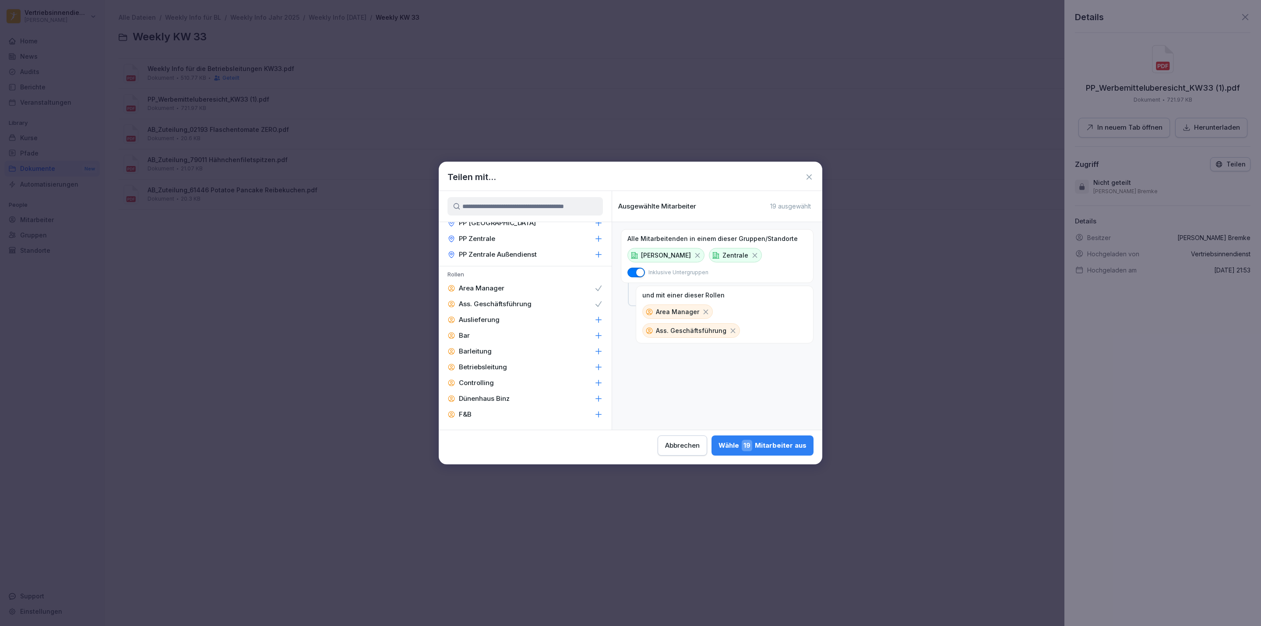
click at [490, 347] on p "Barleitung" at bounding box center [475, 351] width 33 height 9
click at [494, 363] on p "Betriebsleitung" at bounding box center [483, 367] width 48 height 9
click at [484, 406] on div "F&B" at bounding box center [525, 414] width 173 height 16
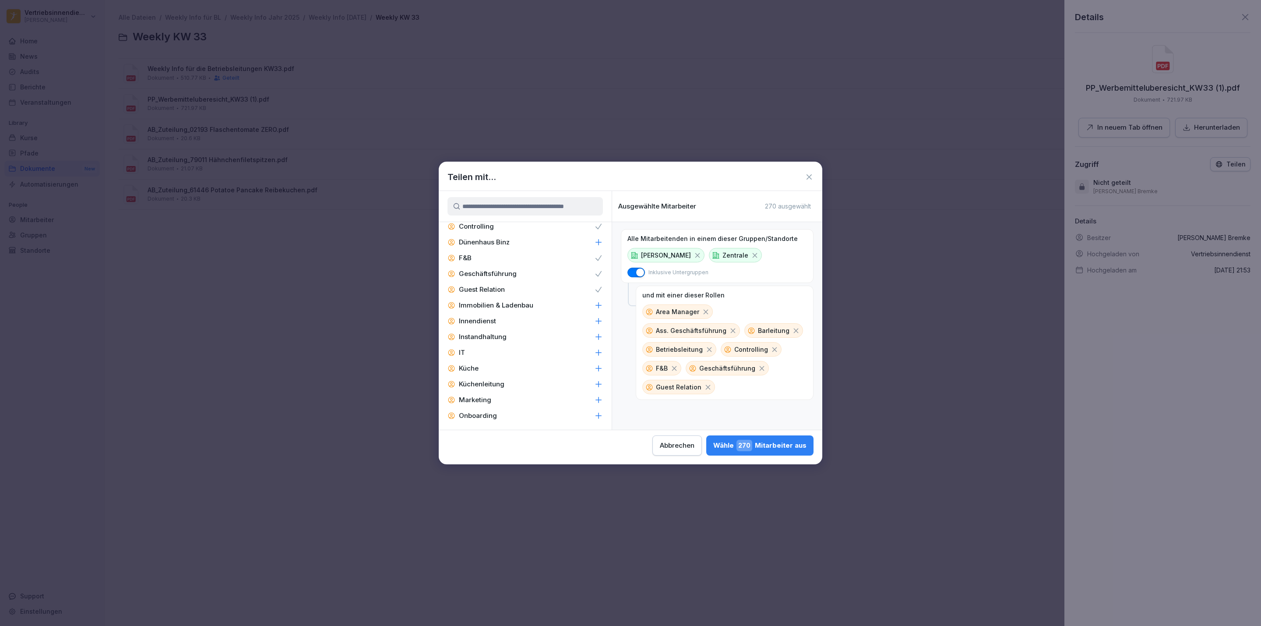
scroll to position [1314, 0]
click at [551, 270] on div "Immobilien & Ladenbau" at bounding box center [525, 278] width 173 height 16
click at [520, 317] on div "IT" at bounding box center [525, 325] width 173 height 16
click at [522, 349] on div "Küchenleitung" at bounding box center [525, 357] width 173 height 16
click at [511, 399] on p "Personalabteilung" at bounding box center [487, 403] width 57 height 9
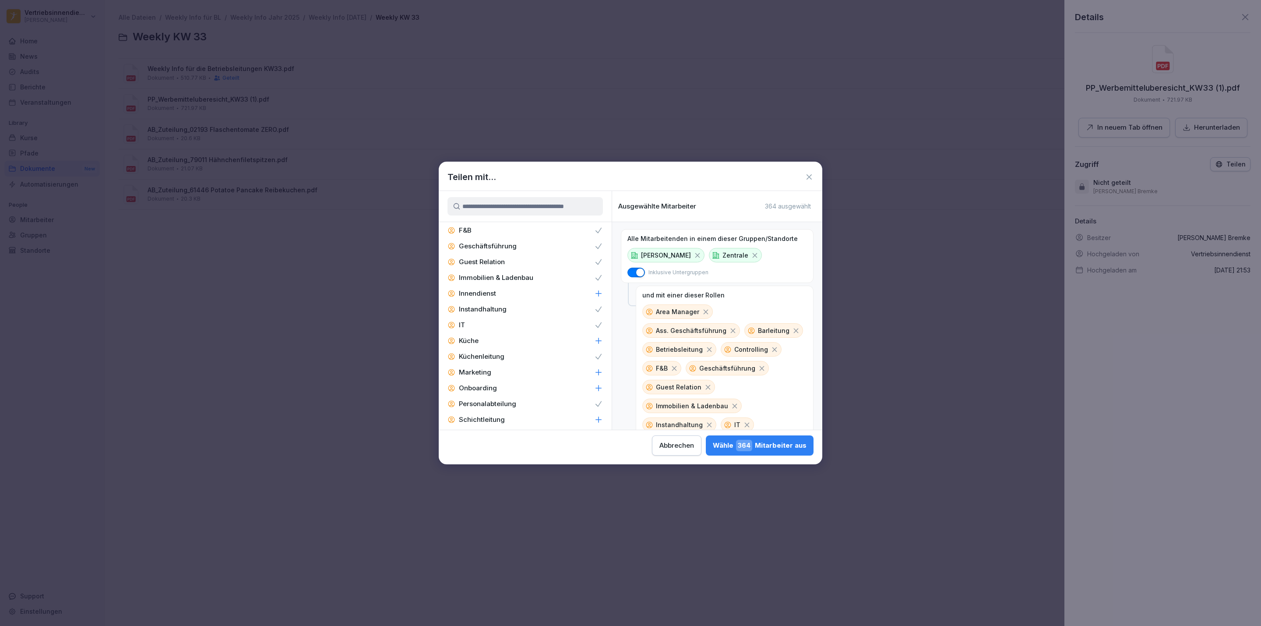
click at [511, 412] on div "Schichtleitung" at bounding box center [525, 420] width 173 height 16
click at [560, 412] on div "Schichtleitung" at bounding box center [525, 420] width 173 height 16
click at [530, 354] on div "Zentral-Admin" at bounding box center [525, 362] width 173 height 16
click at [586, 259] on div "Marketing" at bounding box center [525, 267] width 173 height 16
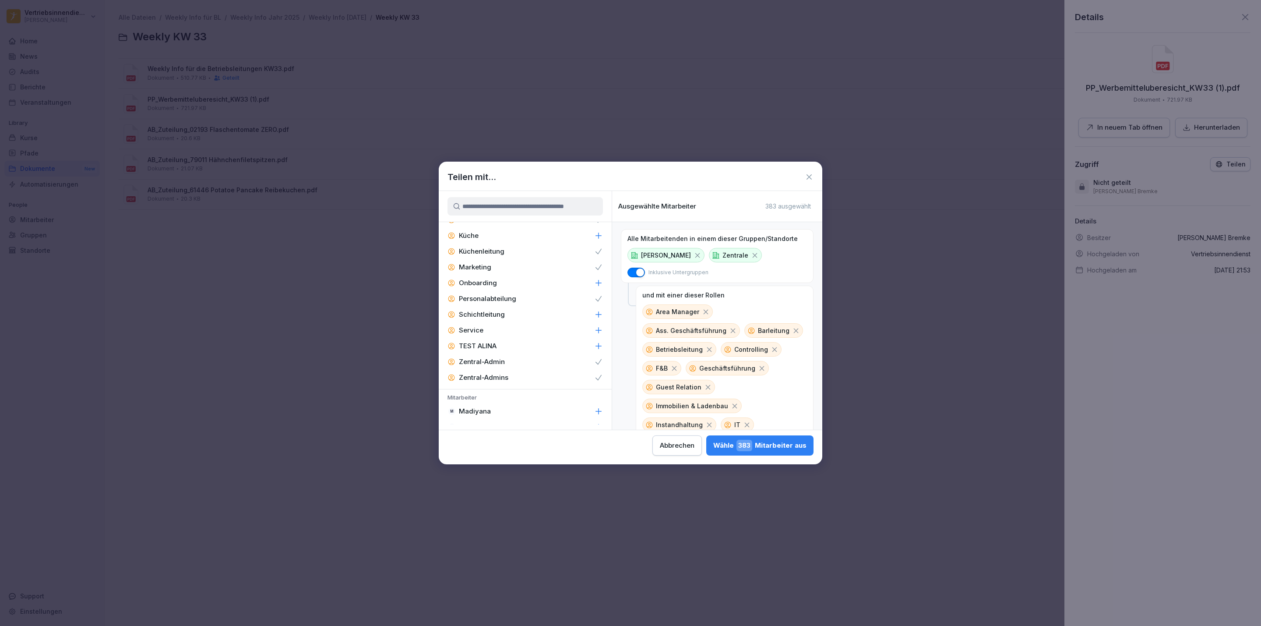
click at [730, 448] on div "[PERSON_NAME] 383 Mitarbeiter aus" at bounding box center [759, 445] width 93 height 11
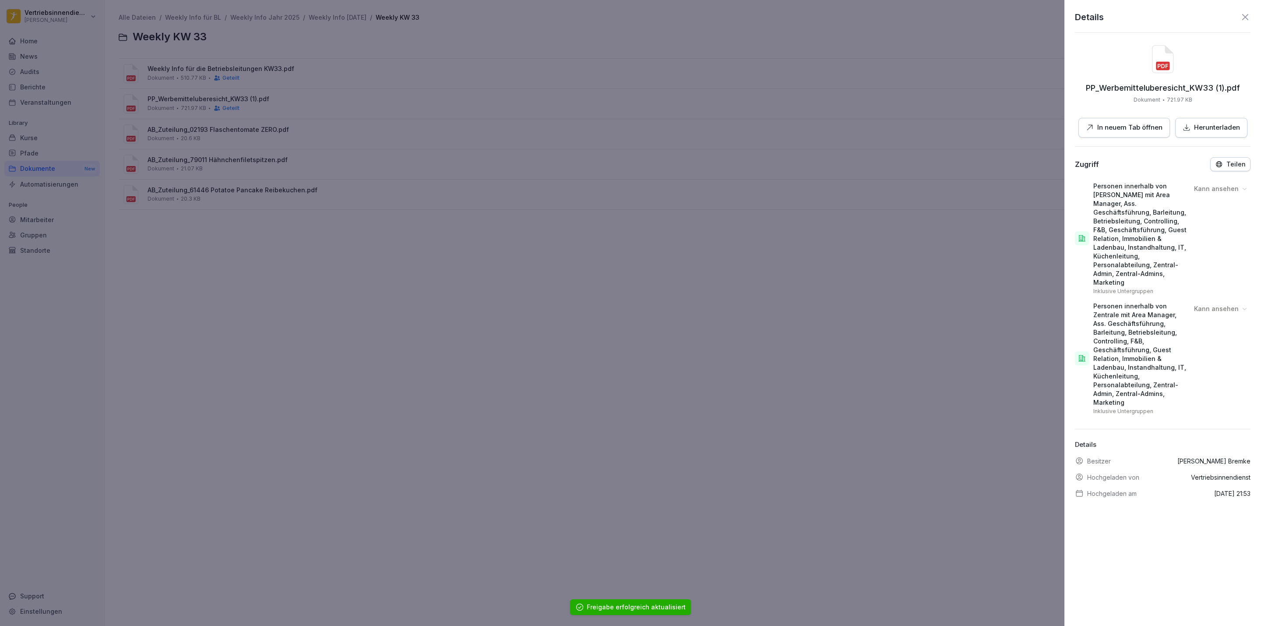
click at [699, 394] on div at bounding box center [630, 313] width 1261 height 626
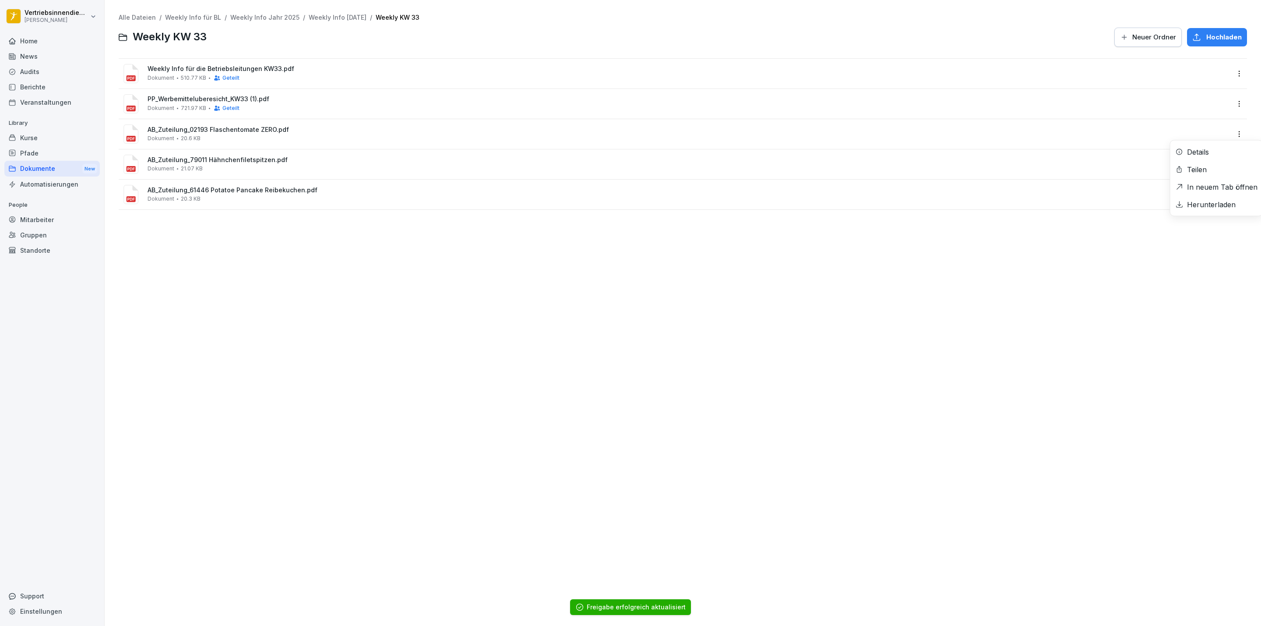
click at [1226, 133] on html "Vertriebsinnendienst [PERSON_NAME] Home News Audits Berichte Veranstaltungen Li…" at bounding box center [630, 313] width 1261 height 626
click at [1206, 169] on div "Teilen" at bounding box center [1197, 169] width 20 height 11
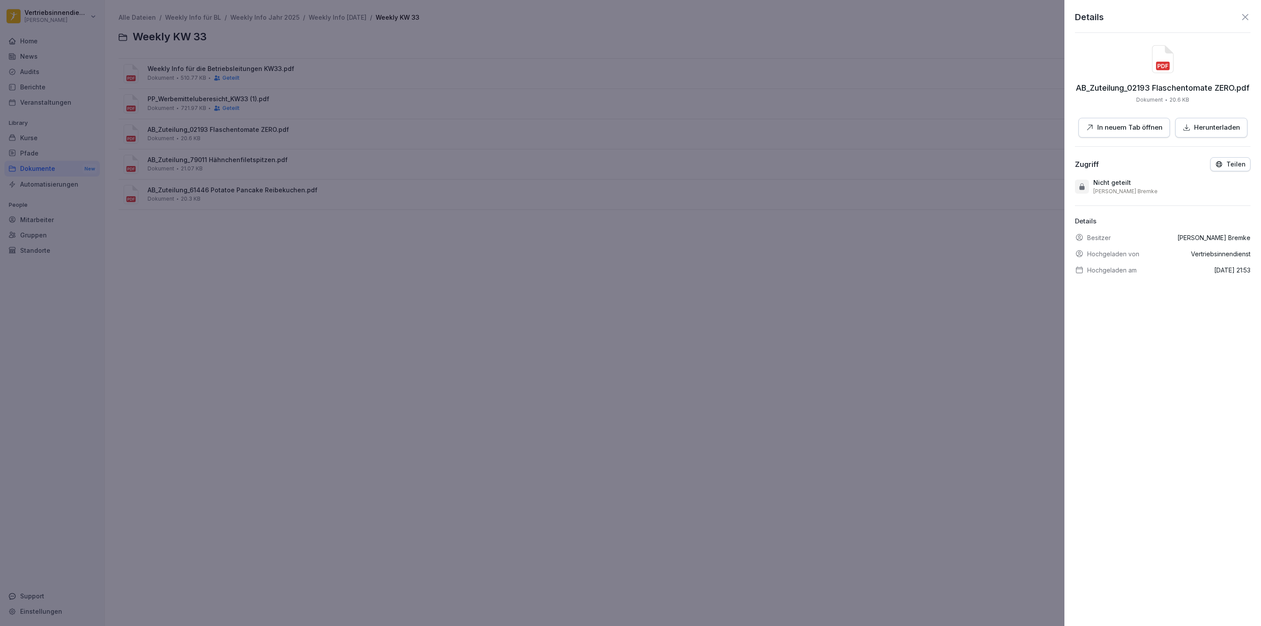
click at [1210, 167] on button "Teilen" at bounding box center [1230, 164] width 40 height 14
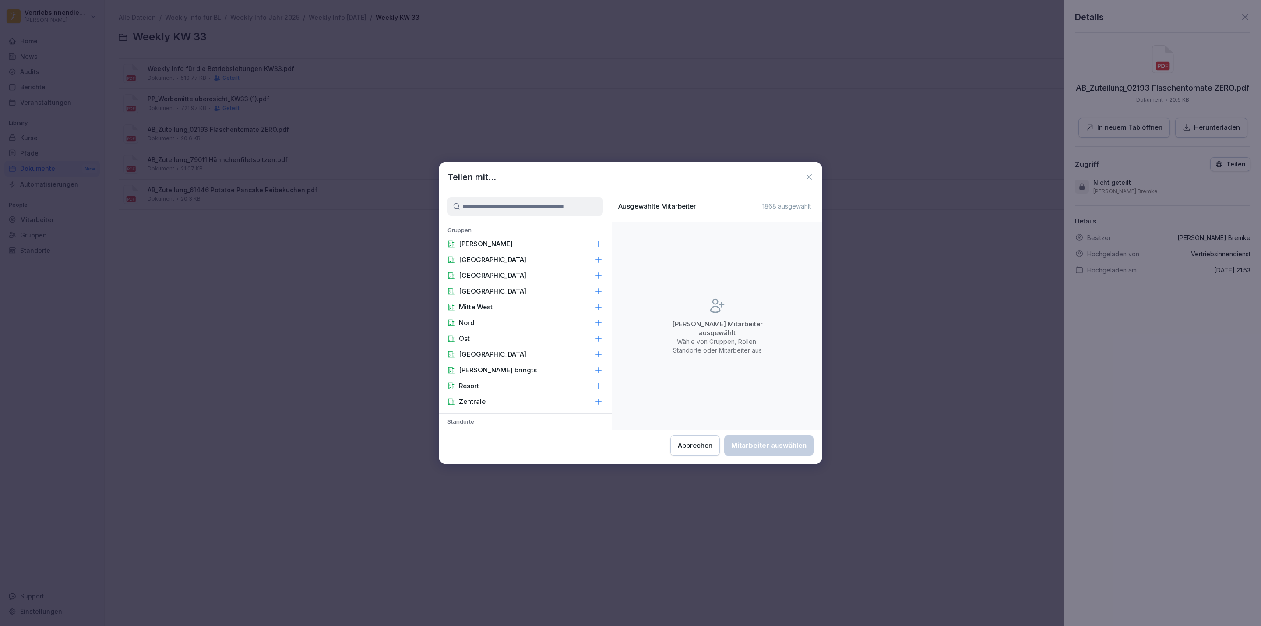
click at [494, 242] on div "[PERSON_NAME]" at bounding box center [525, 244] width 173 height 16
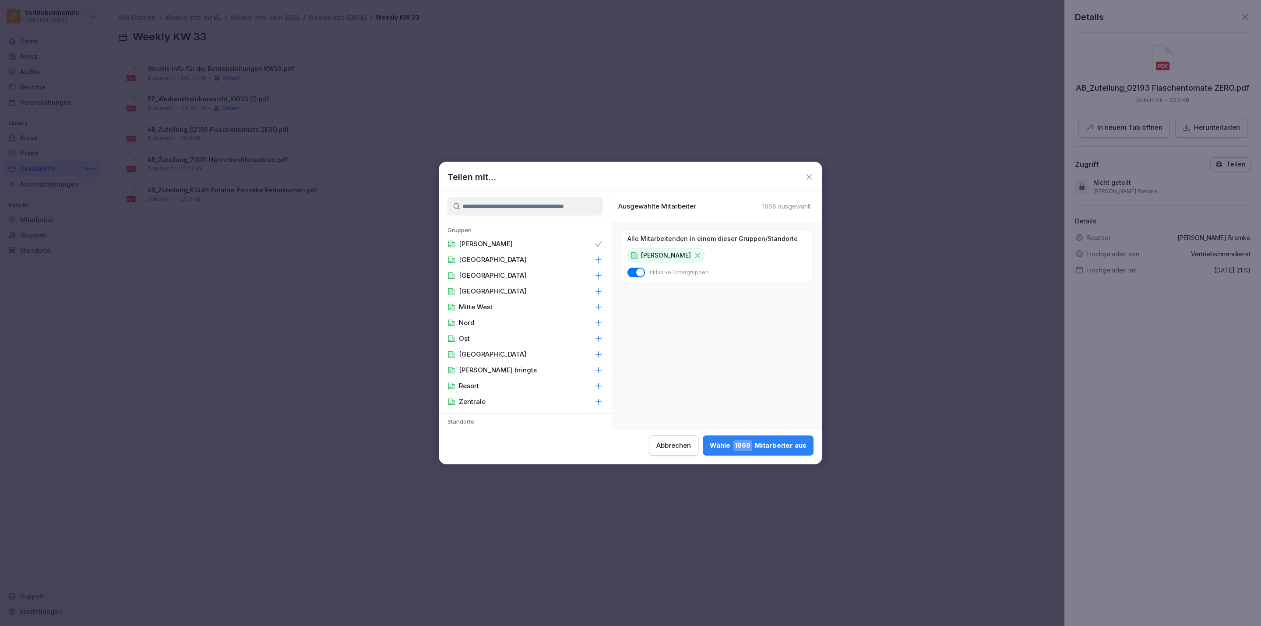
click at [477, 403] on p "Zentrale" at bounding box center [472, 401] width 27 height 9
click at [581, 324] on div "Area Manager" at bounding box center [525, 332] width 173 height 16
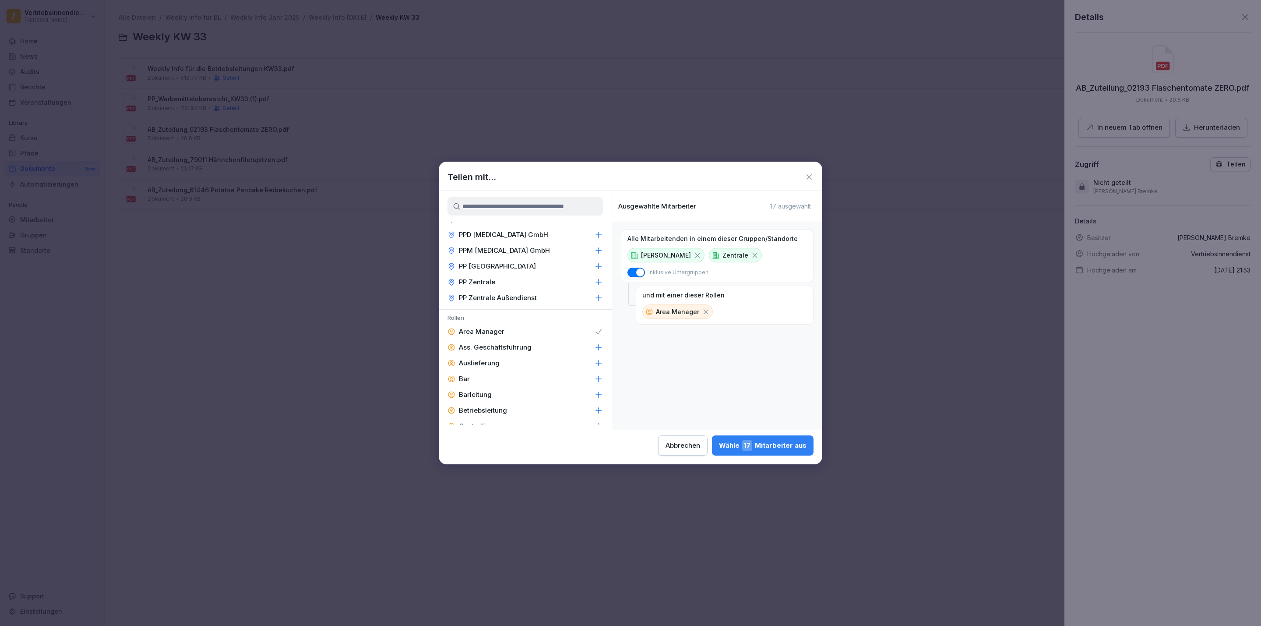
click at [582, 339] on div "Ass. Geschäftsführung" at bounding box center [525, 347] width 173 height 16
click at [581, 387] on div "Barleitung" at bounding box center [525, 395] width 173 height 16
click at [594, 453] on icon at bounding box center [598, 457] width 9 height 9
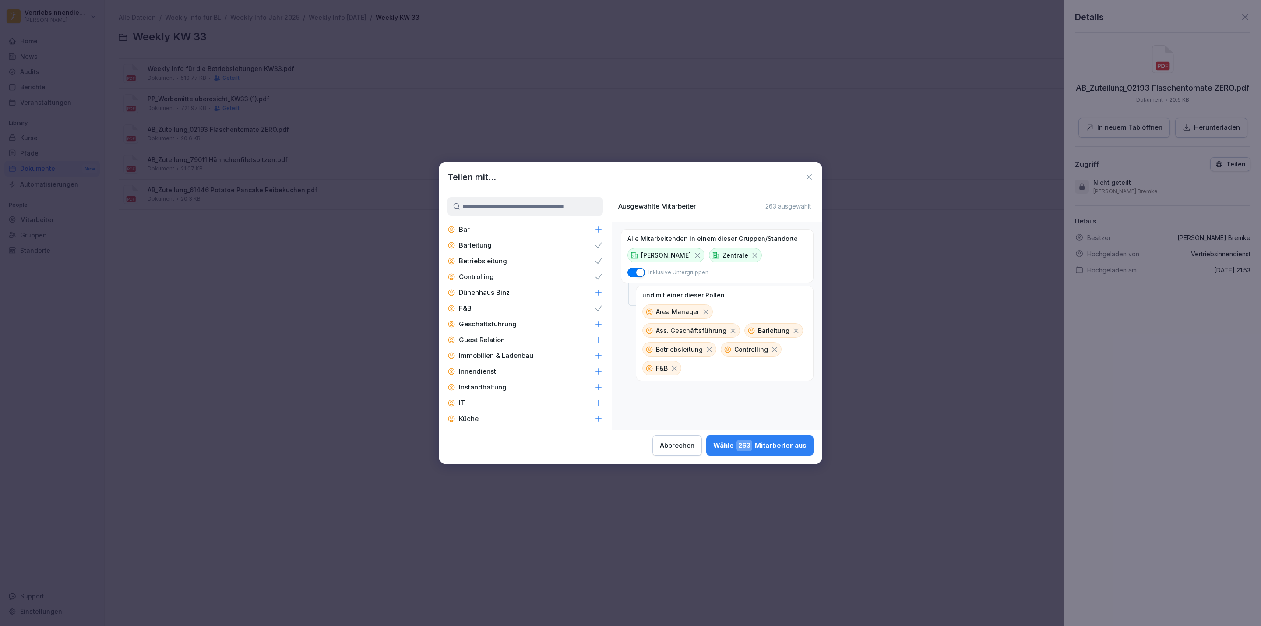
scroll to position [1210, 0]
click at [563, 342] on div "Geschäftsführung" at bounding box center [525, 350] width 173 height 16
click at [546, 358] on div "Guest Relation" at bounding box center [525, 366] width 173 height 16
click at [543, 374] on div "Immobilien & Ladenbau" at bounding box center [525, 382] width 173 height 16
click at [530, 390] on div "Innendienst" at bounding box center [525, 398] width 173 height 16
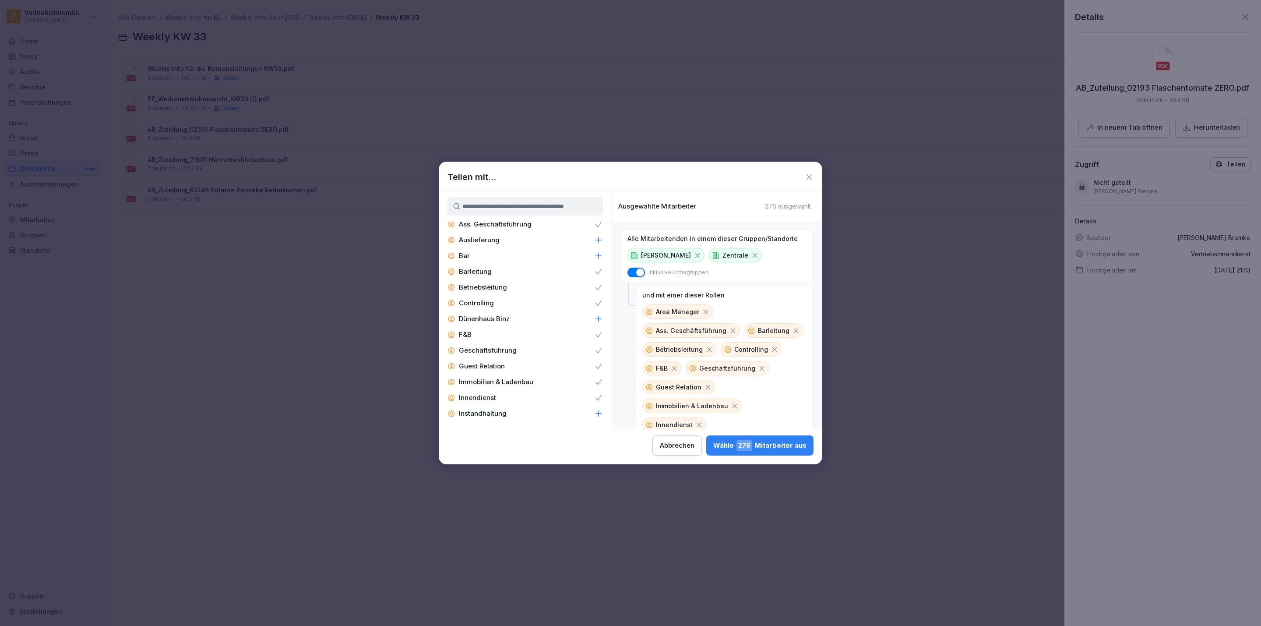
click at [517, 421] on div "IT" at bounding box center [525, 429] width 173 height 16
click at [515, 321] on div "Küchenleitung" at bounding box center [525, 329] width 173 height 16
click at [515, 432] on div "Zentral-Admin" at bounding box center [525, 440] width 173 height 16
click at [514, 448] on div "Zentral-Admins" at bounding box center [525, 456] width 173 height 16
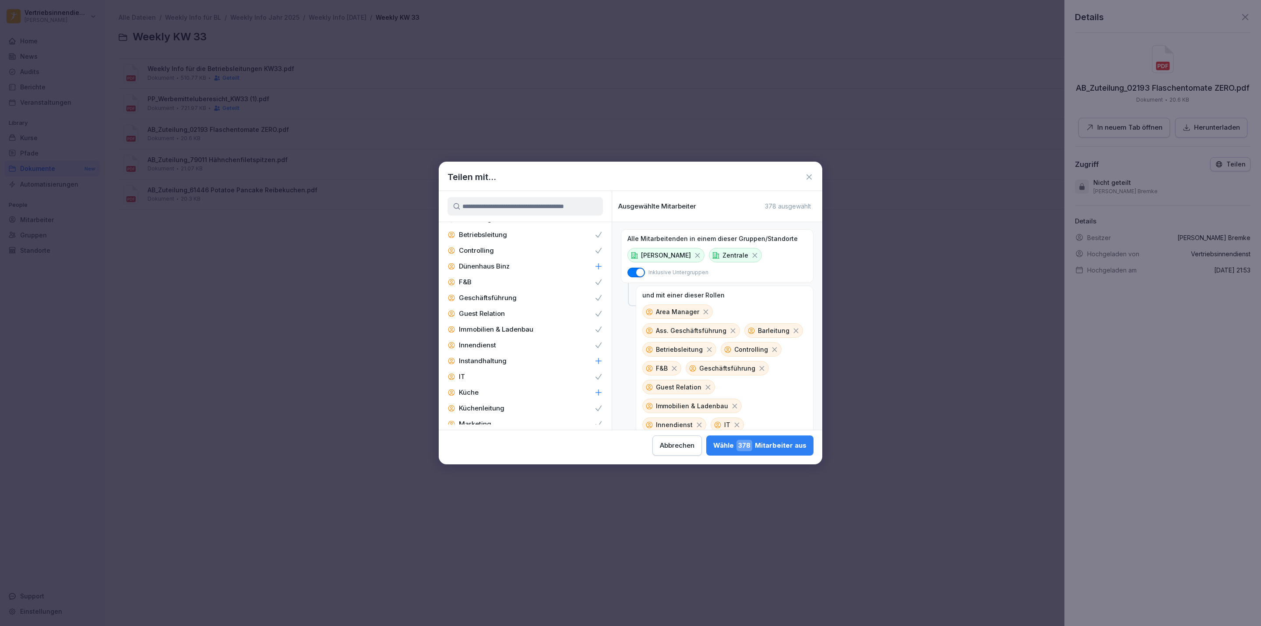
scroll to position [1236, 0]
click at [594, 383] on icon at bounding box center [598, 387] width 9 height 9
click at [752, 443] on span "378" at bounding box center [744, 445] width 16 height 11
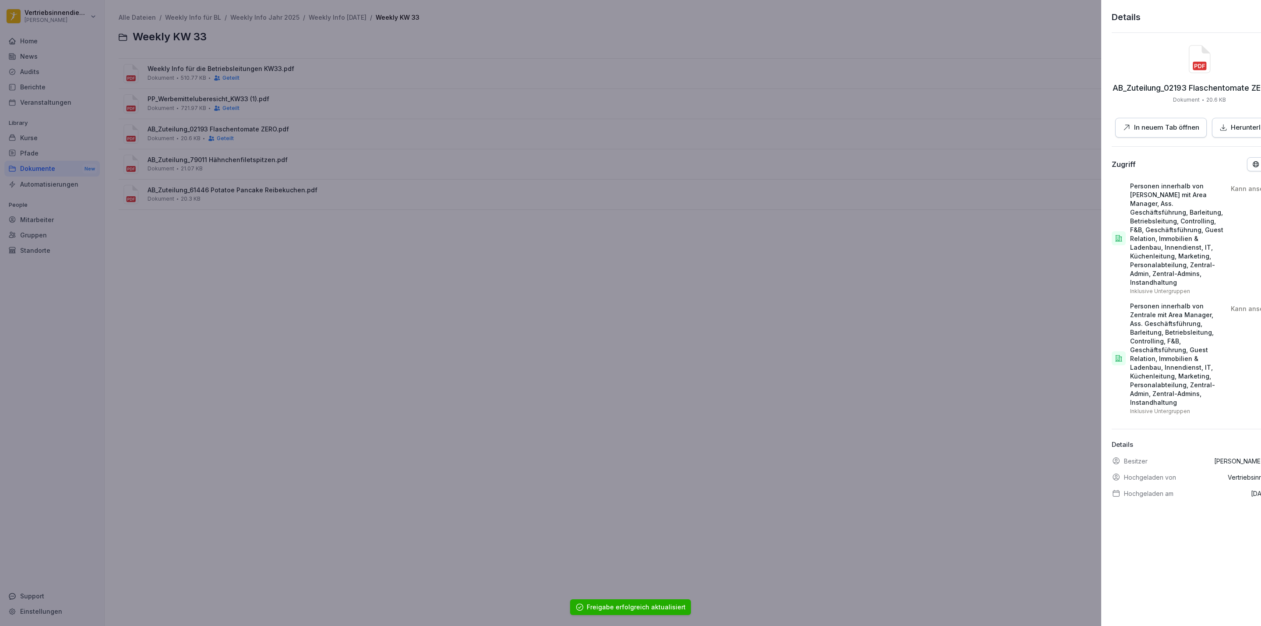
click at [408, 236] on div at bounding box center [630, 313] width 1261 height 626
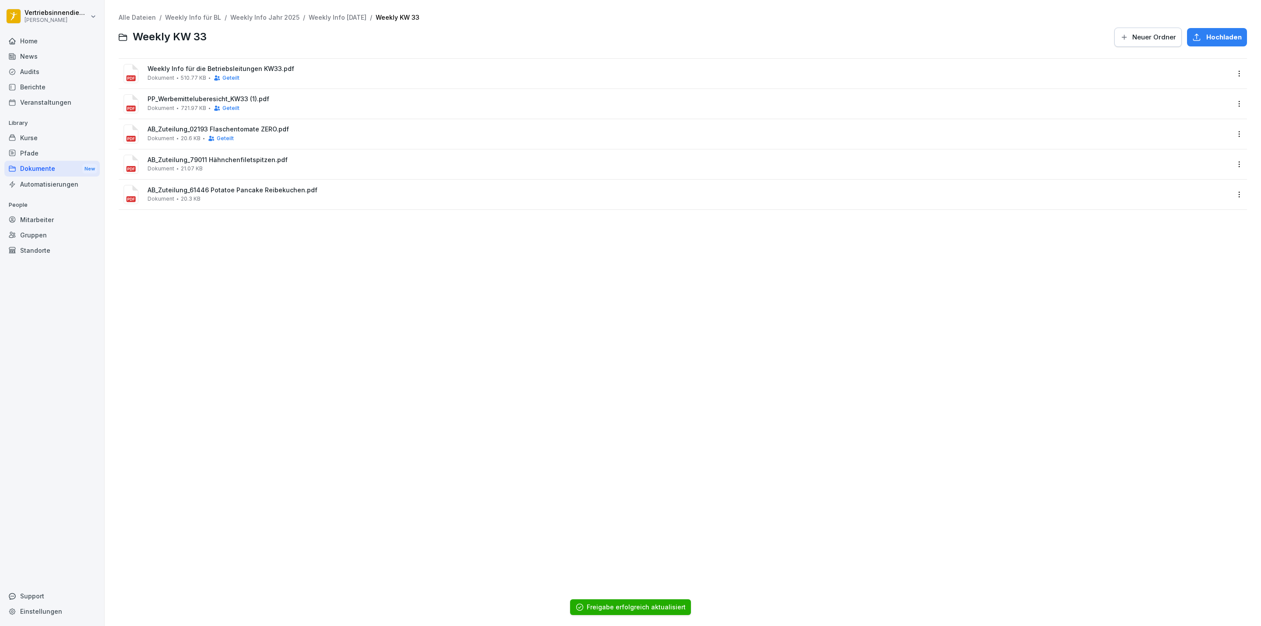
click at [1228, 158] on html "Vertriebsinnendienst [PERSON_NAME] Home News Audits Berichte Veranstaltungen Li…" at bounding box center [630, 313] width 1261 height 626
click at [1222, 182] on div "Details" at bounding box center [1216, 182] width 92 height 18
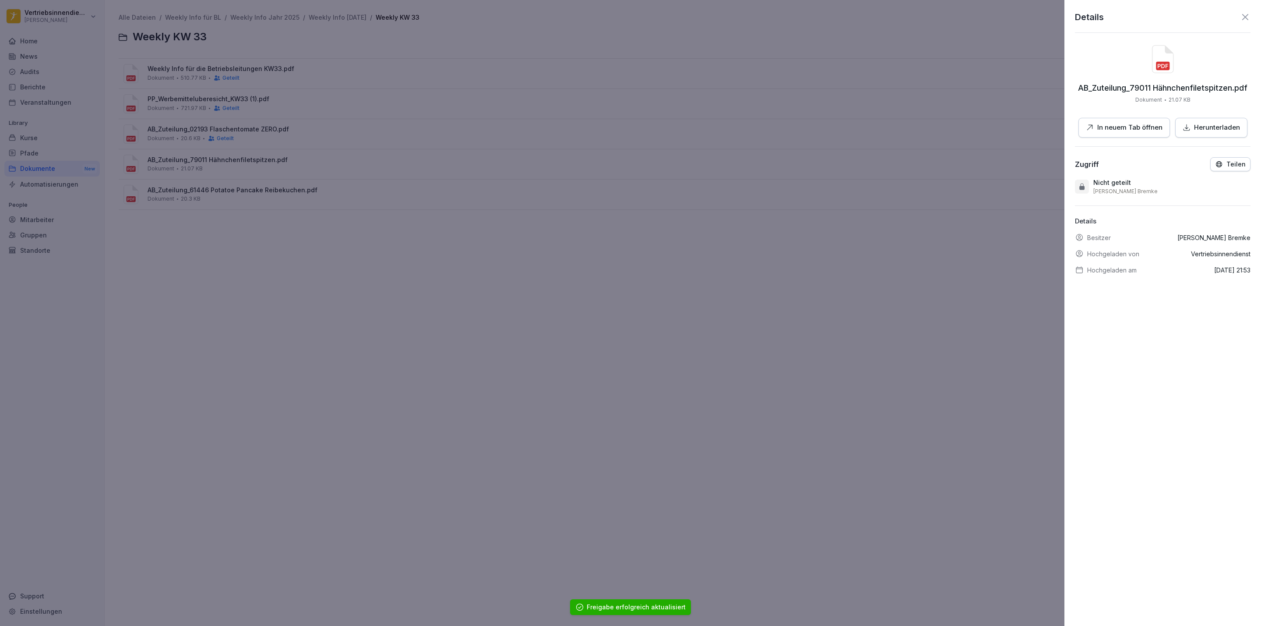
click at [1215, 163] on icon "button" at bounding box center [1219, 164] width 8 height 8
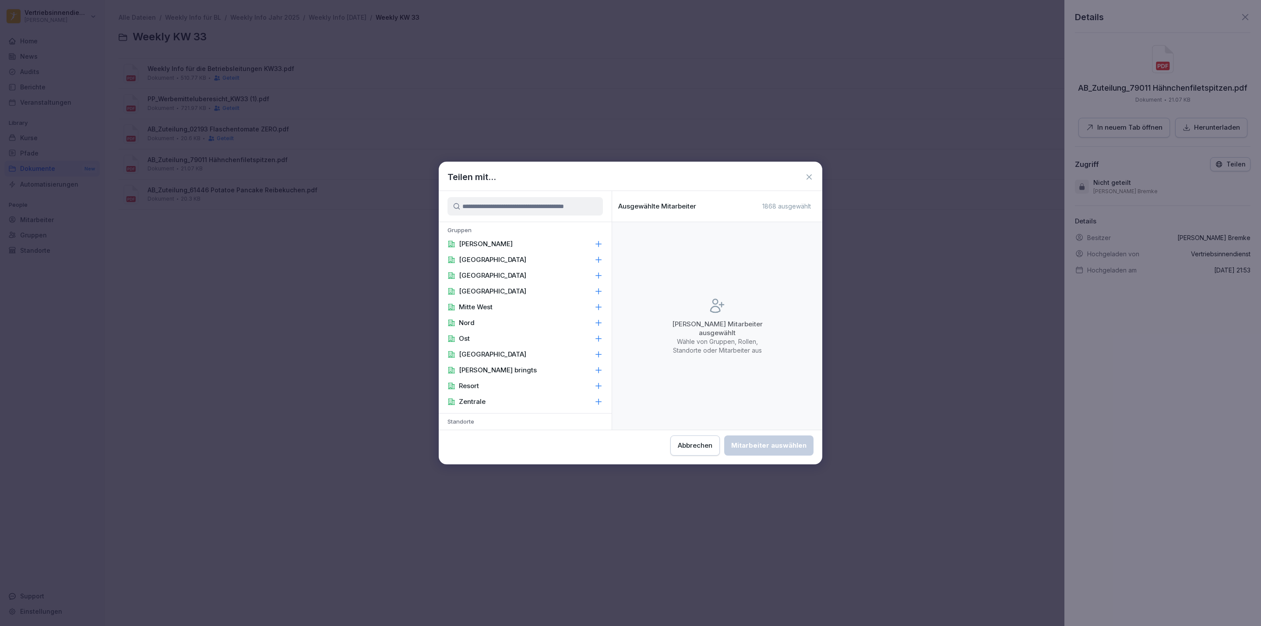
click at [594, 240] on icon at bounding box center [598, 244] width 9 height 9
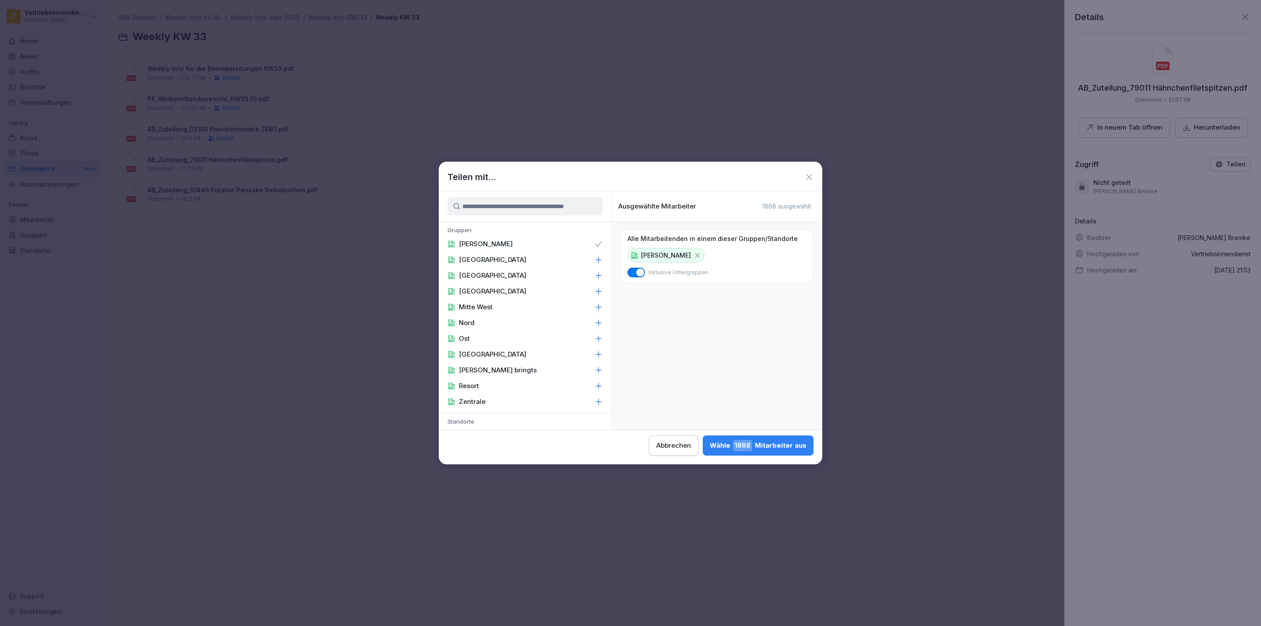
click at [594, 398] on icon at bounding box center [598, 401] width 9 height 9
click at [582, 261] on div "Ass. Geschäftsführung" at bounding box center [525, 269] width 173 height 16
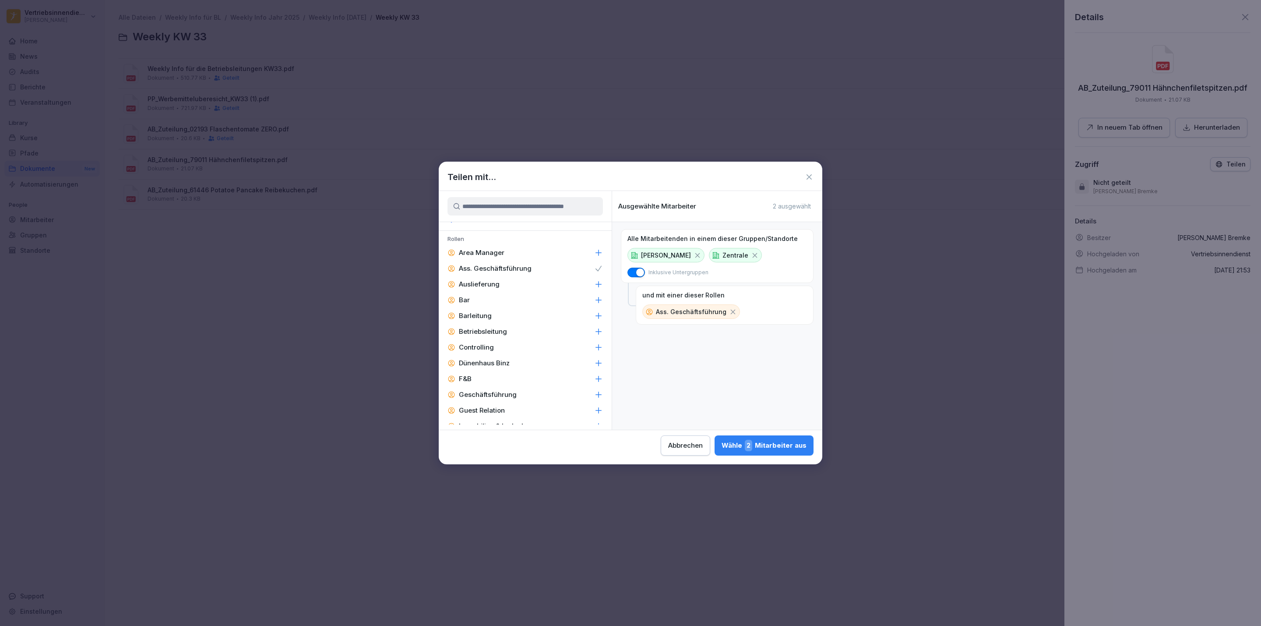
click at [559, 308] on div "Barleitung" at bounding box center [525, 316] width 173 height 16
click div "Controlling"
click div "Geschäftsführung"
click div "Immobilien & Ladenbau"
click div "Innendienst"
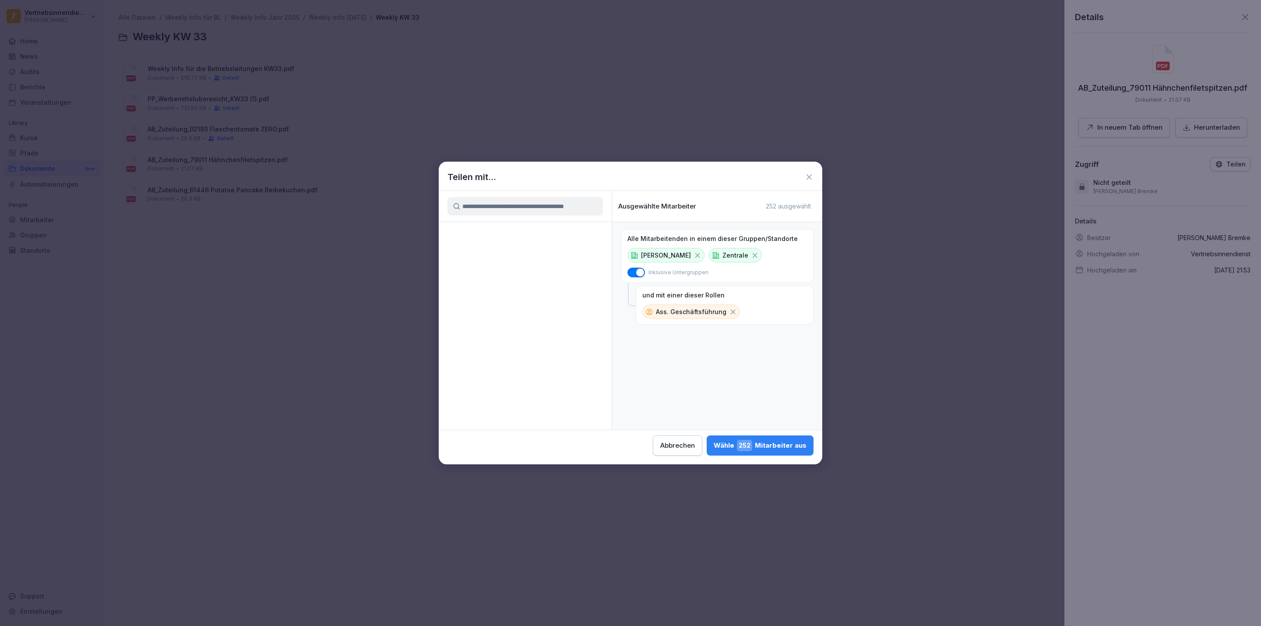
click at [525, 426] on div "Gruppen [PERSON_NAME] [GEOGRAPHIC_DATA] [GEOGRAPHIC_DATA] [GEOGRAPHIC_DATA] Mit…" at bounding box center [525, 310] width 173 height 239
click icon
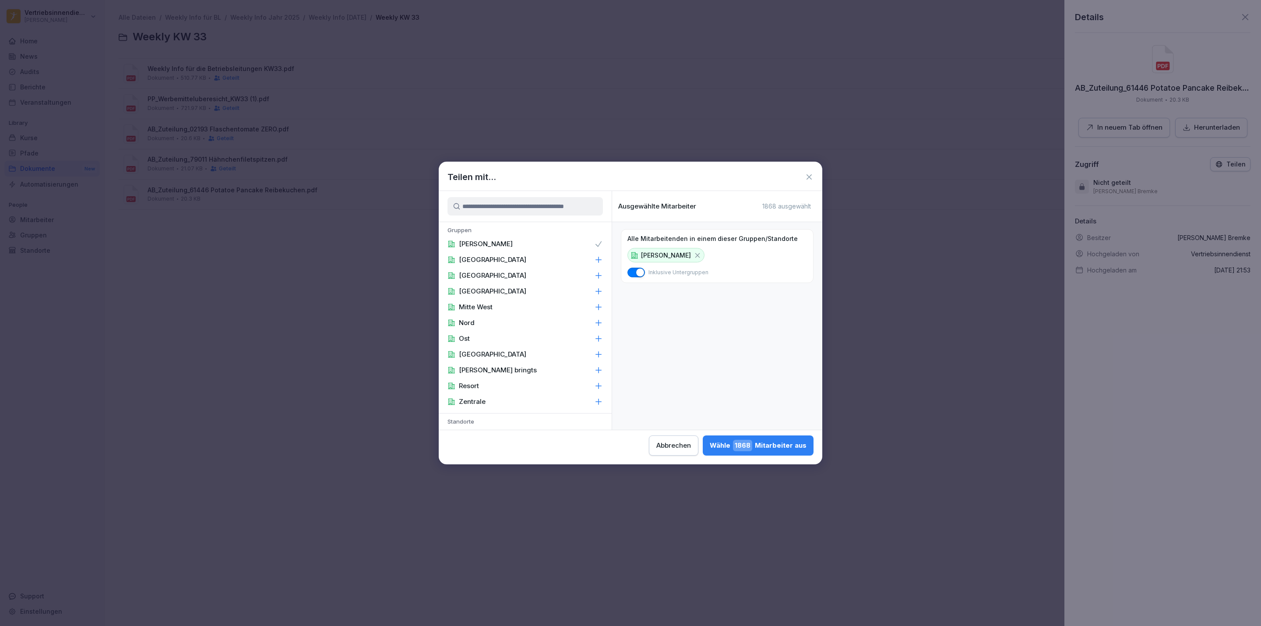
click at [490, 401] on div "Zentrale" at bounding box center [525, 402] width 173 height 16
click at [518, 271] on div "Area Manager" at bounding box center [525, 279] width 173 height 16
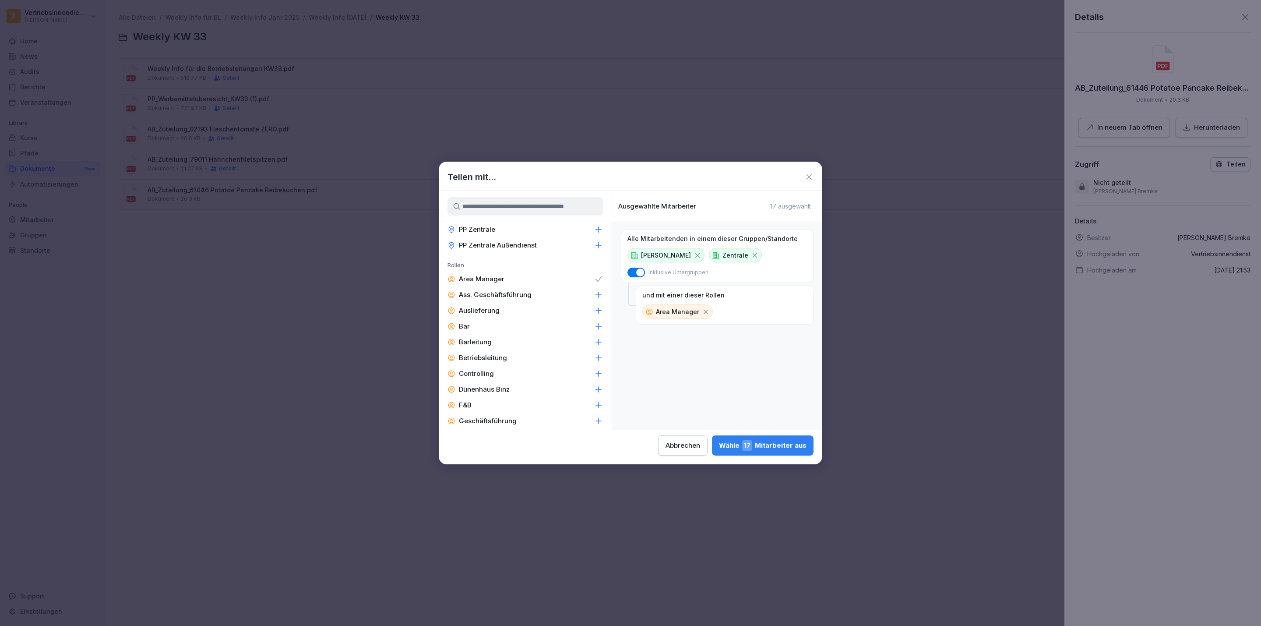
click at [511, 290] on p "Ass. Geschäftsführung" at bounding box center [495, 294] width 73 height 9
click at [491, 334] on div "Barleitung" at bounding box center [525, 342] width 173 height 16
click at [492, 350] on div "Betriebsleitung" at bounding box center [525, 358] width 173 height 16
click at [473, 397] on div "F&B" at bounding box center [525, 405] width 173 height 16
click at [473, 416] on p "Geschäftsführung" at bounding box center [488, 420] width 58 height 9
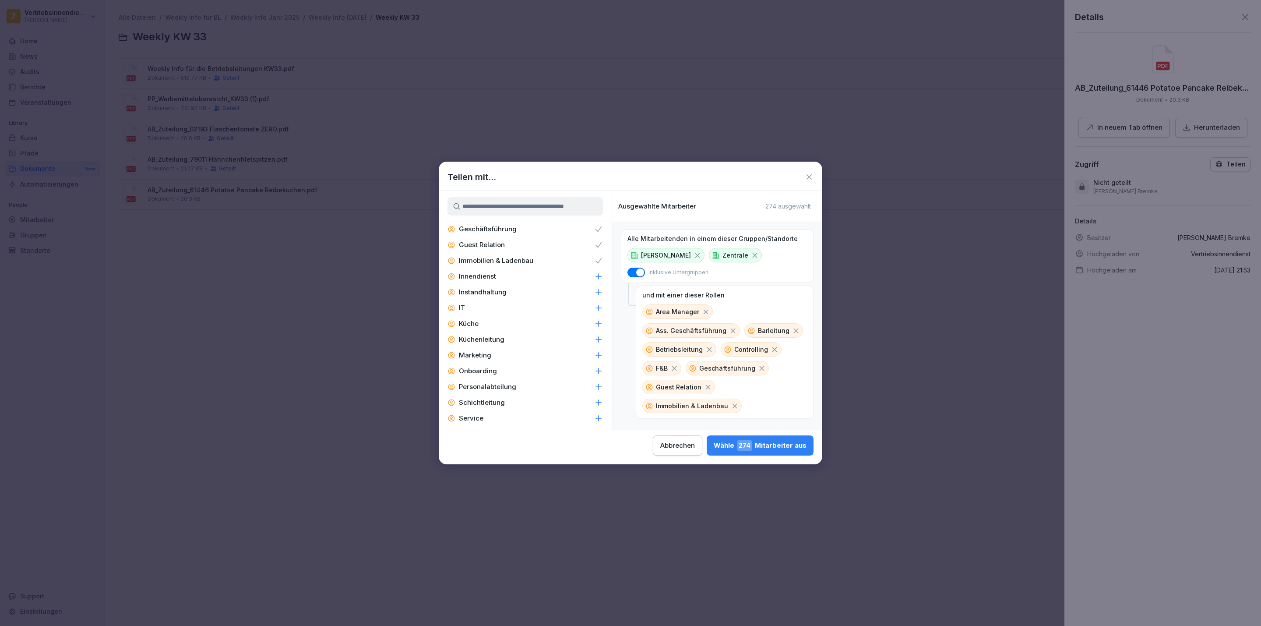
scroll to position [1324, 0]
click at [490, 279] on p "Innendienst" at bounding box center [477, 283] width 37 height 9
click at [469, 342] on p "Küchenleitung" at bounding box center [482, 346] width 46 height 9
click at [488, 389] on p "Personalabteilung" at bounding box center [487, 393] width 57 height 9
click at [486, 452] on p "Zentral-Admin" at bounding box center [482, 456] width 46 height 9
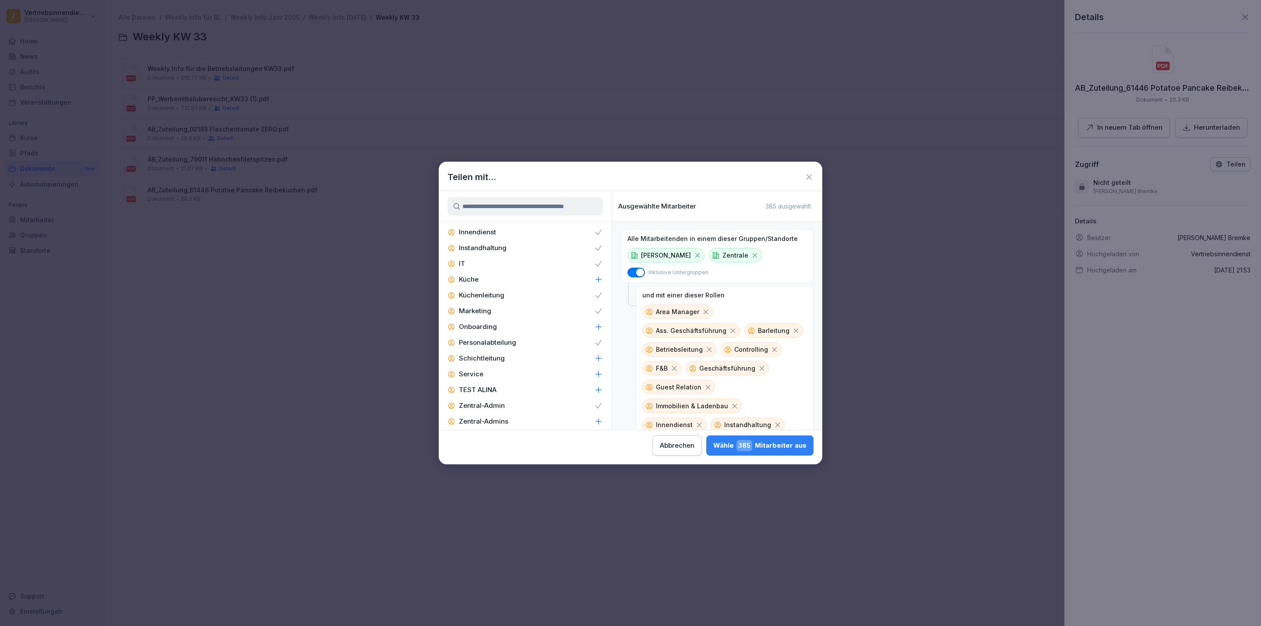
scroll to position [1403, 0]
click at [519, 386] on div "Zentral-Admins" at bounding box center [525, 394] width 173 height 16
click at [790, 444] on div "Wähle 385 Mitarbeiter aus" at bounding box center [759, 445] width 93 height 11
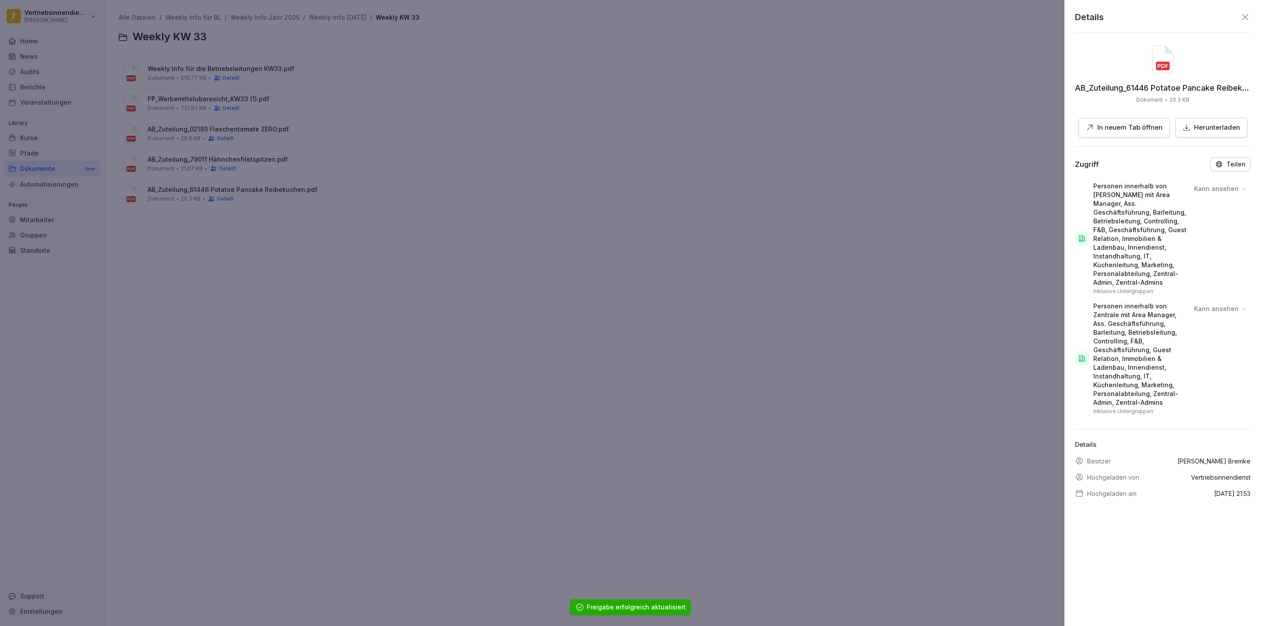
click at [468, 315] on div at bounding box center [630, 313] width 1261 height 626
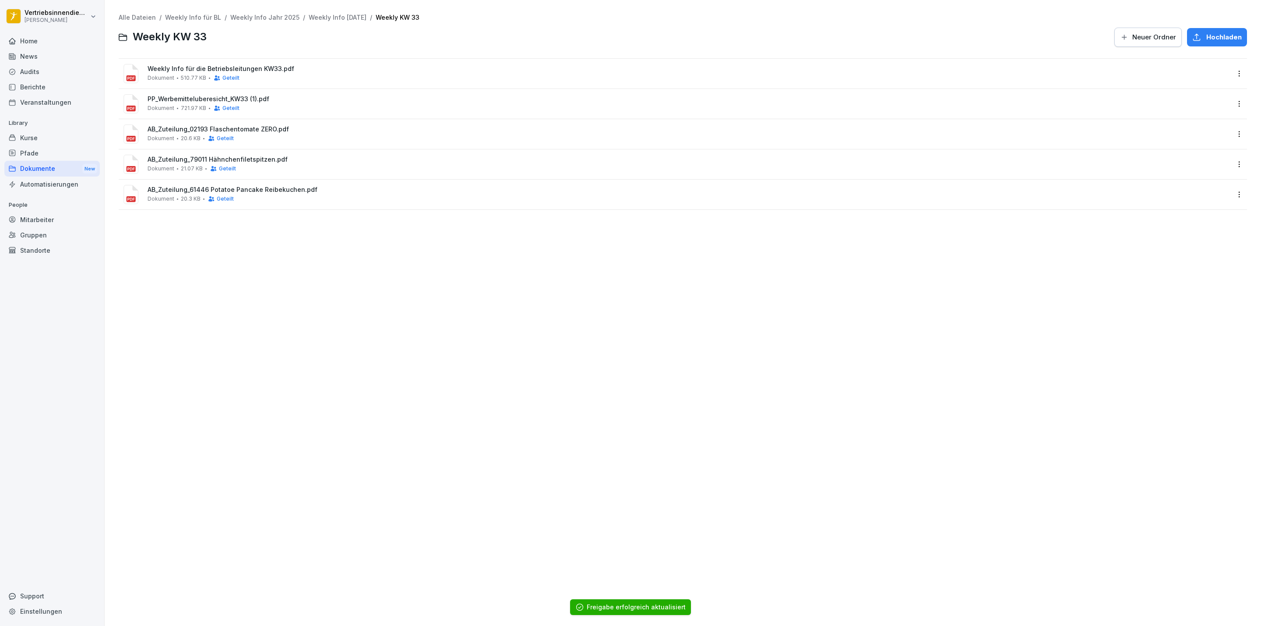
click at [50, 167] on div "Dokumente New" at bounding box center [51, 169] width 95 height 16
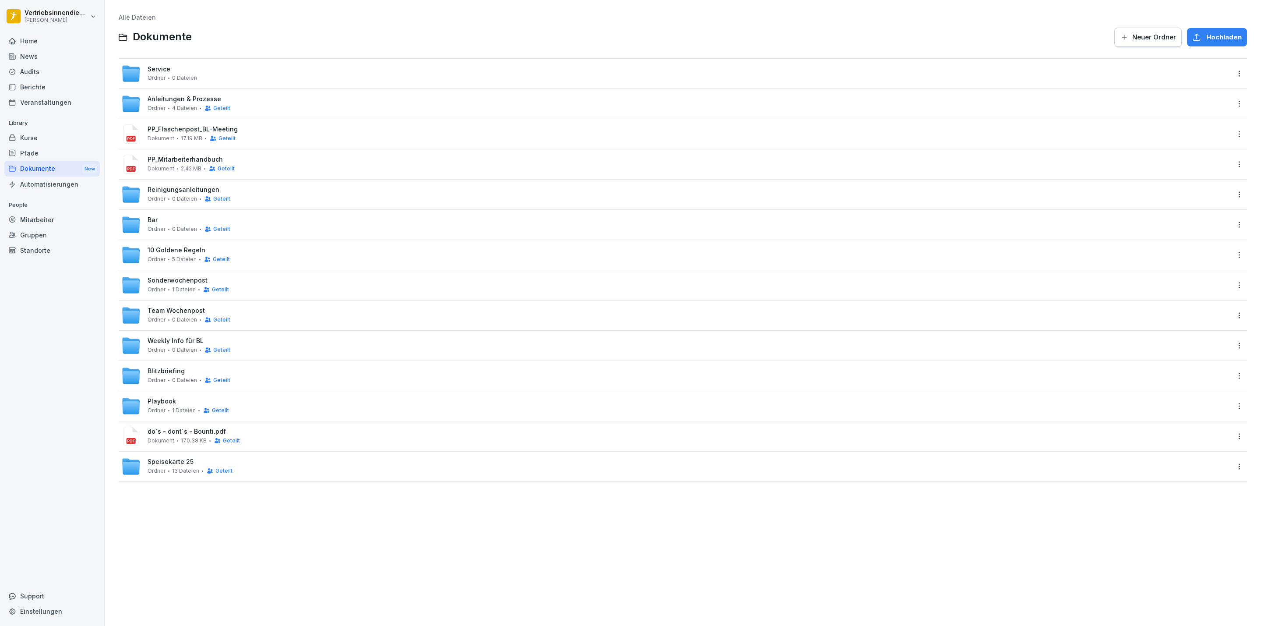
click at [167, 312] on span "Team Wochenpost" at bounding box center [176, 310] width 57 height 7
click at [171, 339] on span "Weekly Info für BL" at bounding box center [176, 340] width 56 height 7
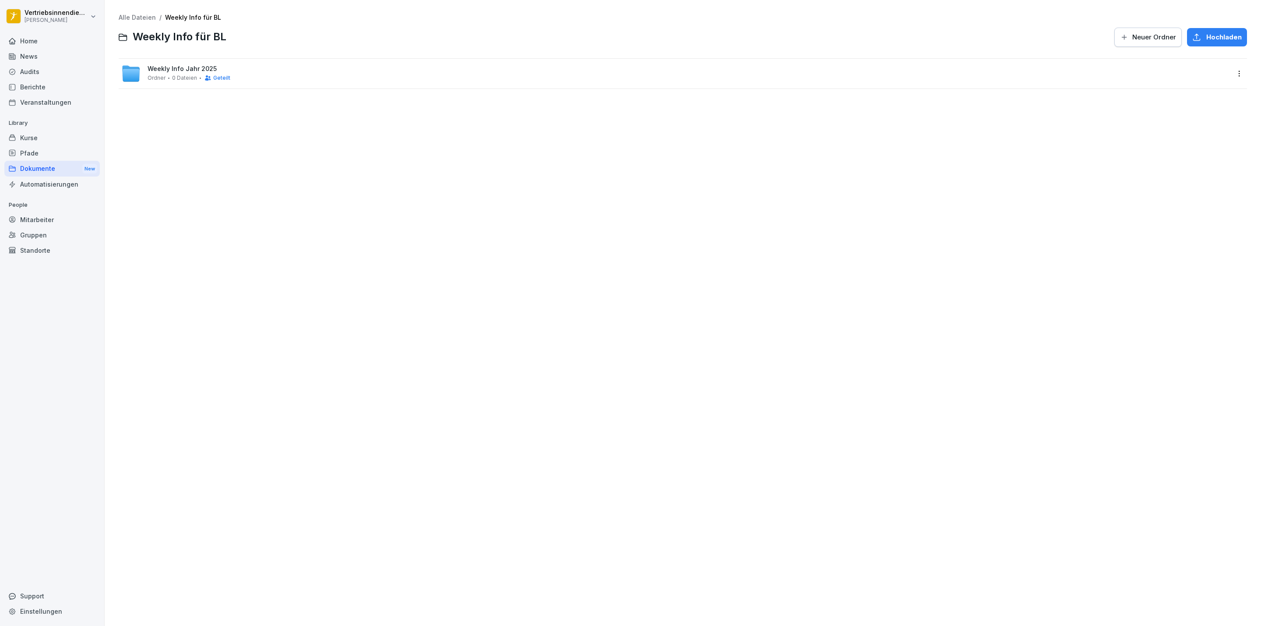
click at [182, 75] on span "0 Dateien" at bounding box center [184, 78] width 25 height 6
click at [189, 69] on span "Weekly Info [DATE]" at bounding box center [177, 68] width 58 height 7
click at [195, 72] on div "Weekly KW 33 Ordner 5 Dateien Geteilt" at bounding box center [189, 73] width 82 height 16
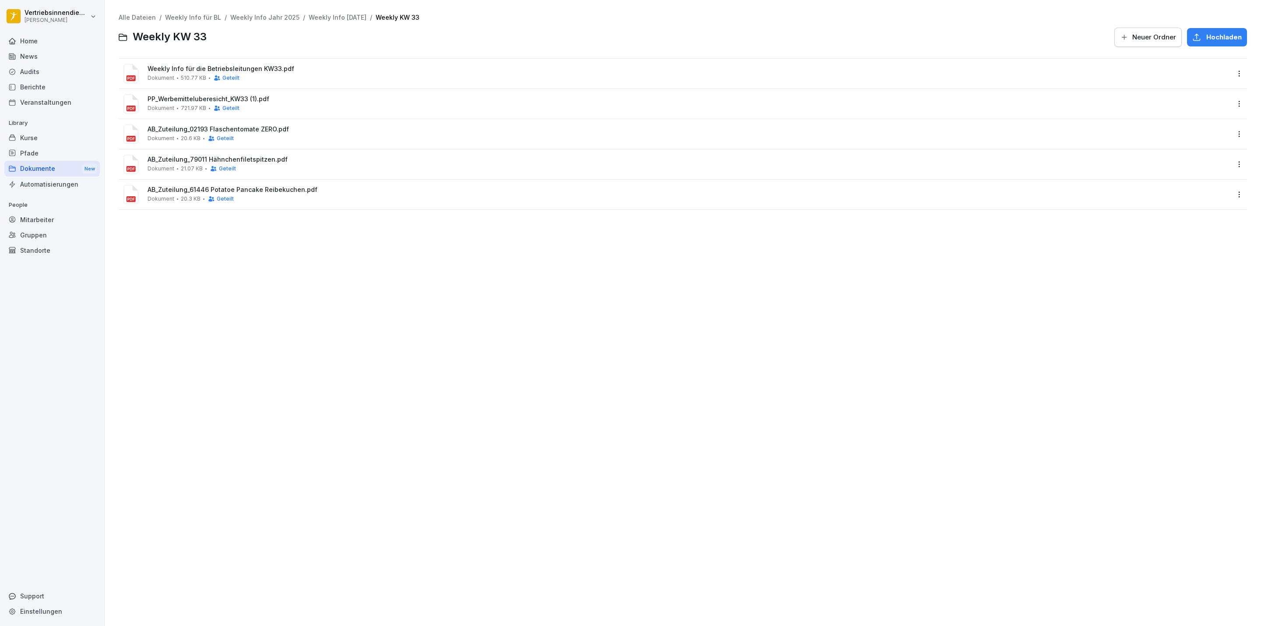
click at [1228, 70] on html "Vertriebsinnendienst Peter Pane Home News Audits Berichte Veranstaltungen Libra…" at bounding box center [630, 313] width 1261 height 626
click at [1198, 85] on div "Details" at bounding box center [1216, 92] width 92 height 18
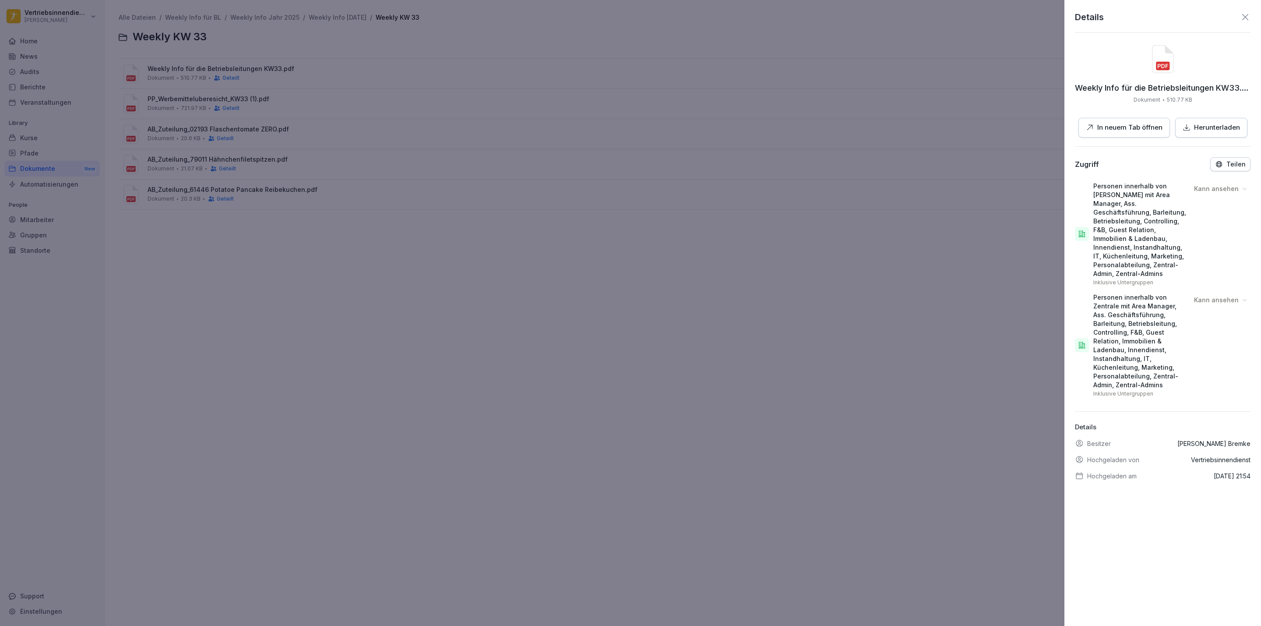
click at [850, 328] on div at bounding box center [630, 313] width 1261 height 626
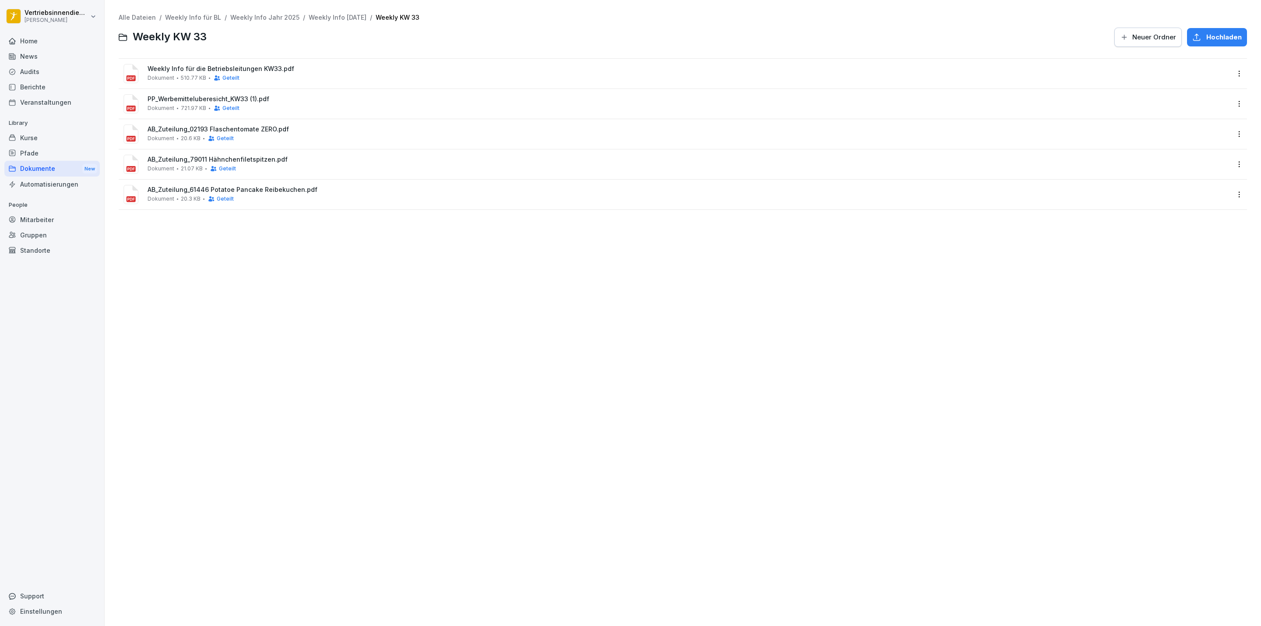
click at [39, 18] on html "Vertriebsinnendienst Peter Pane Home News Audits Berichte Veranstaltungen Libra…" at bounding box center [630, 313] width 1261 height 626
click at [74, 58] on div "Abmelden" at bounding box center [55, 56] width 87 height 16
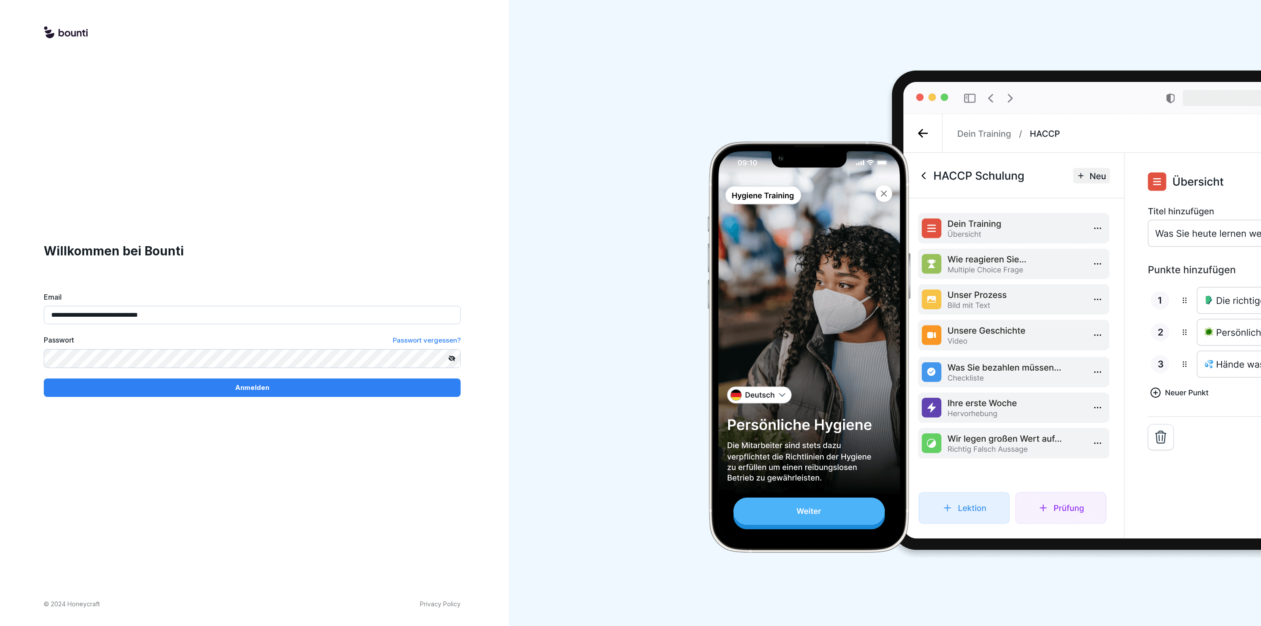
click at [141, 333] on div "**********" at bounding box center [252, 319] width 417 height 155
click at [146, 314] on input "**********" at bounding box center [252, 315] width 417 height 18
type input "**********"
click at [128, 385] on div "Anmelden" at bounding box center [252, 388] width 403 height 10
